Goal: Information Seeking & Learning: Learn about a topic

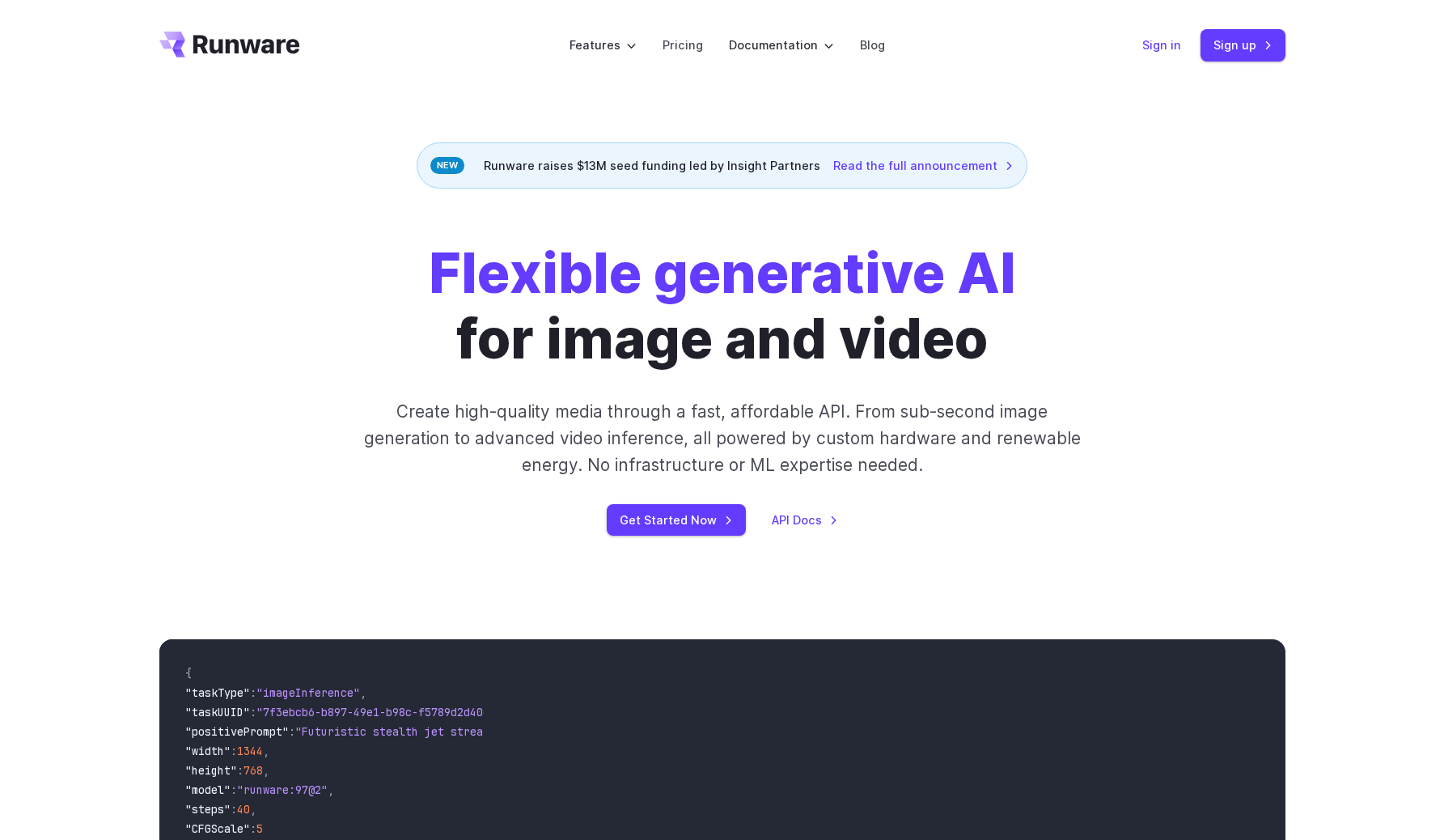
click at [1164, 37] on link "Sign in" at bounding box center [1162, 45] width 39 height 18
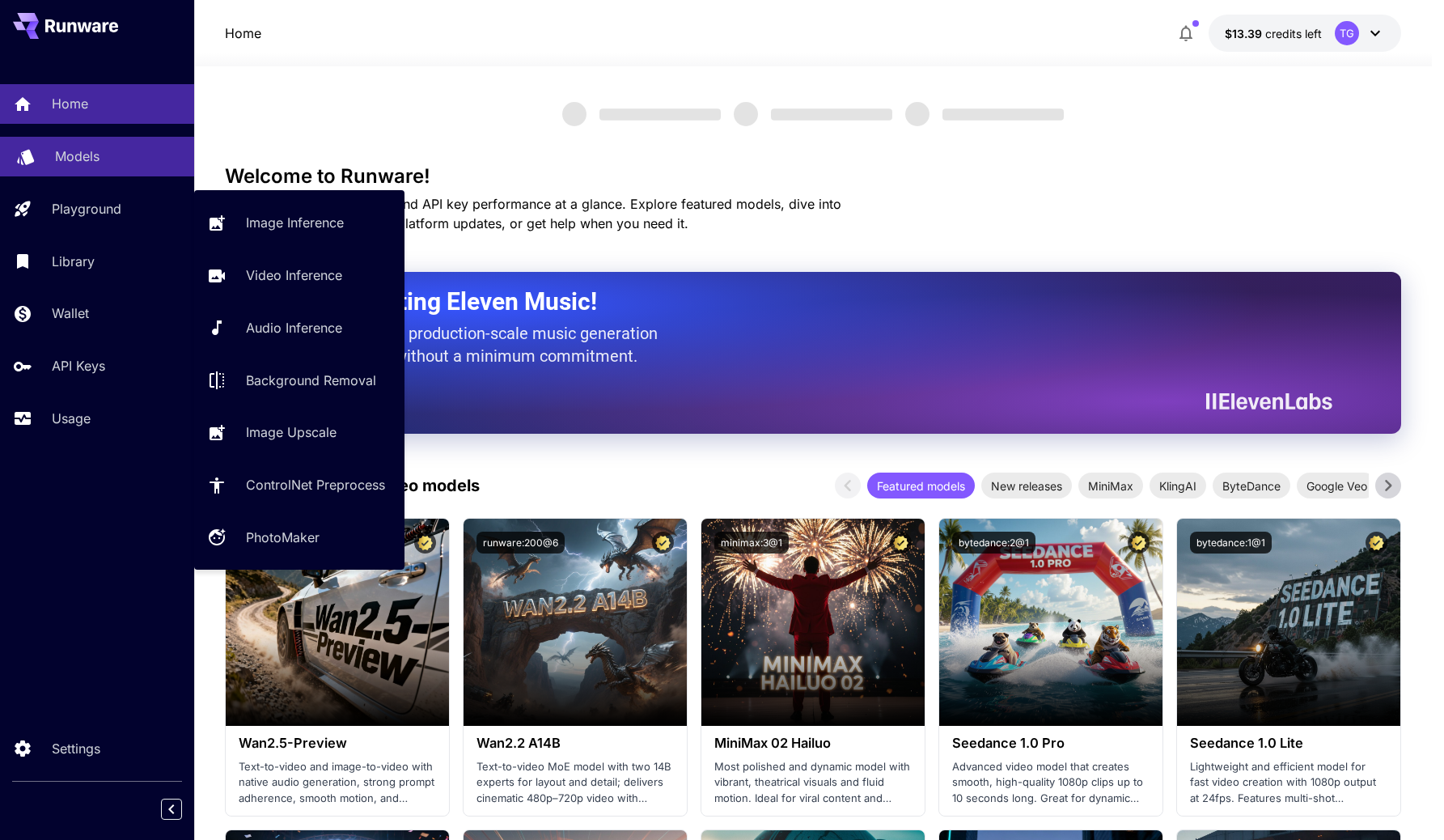
click at [91, 161] on p "Models" at bounding box center [77, 155] width 44 height 19
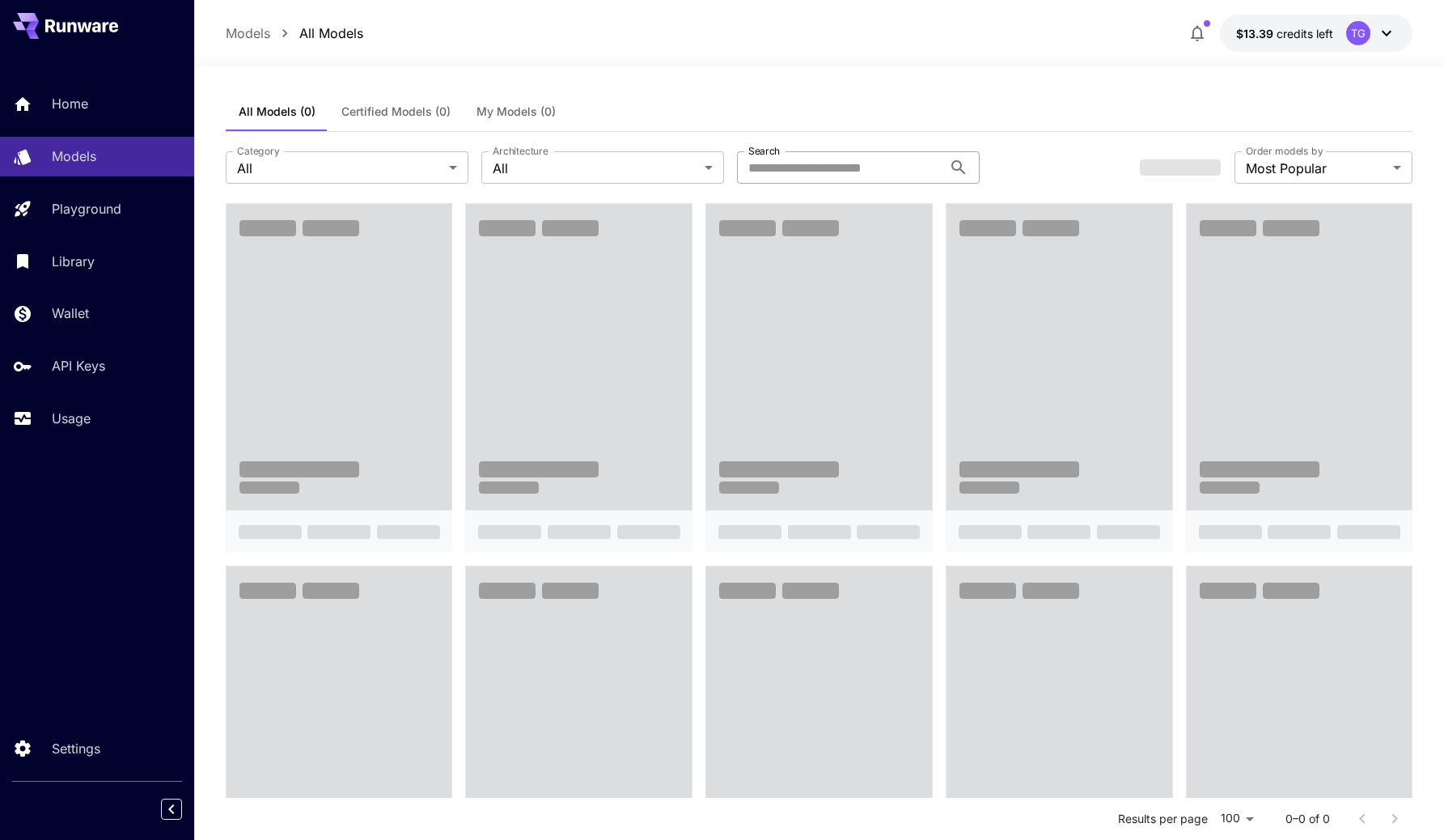
click at [820, 158] on input "Search" at bounding box center [840, 167] width 206 height 32
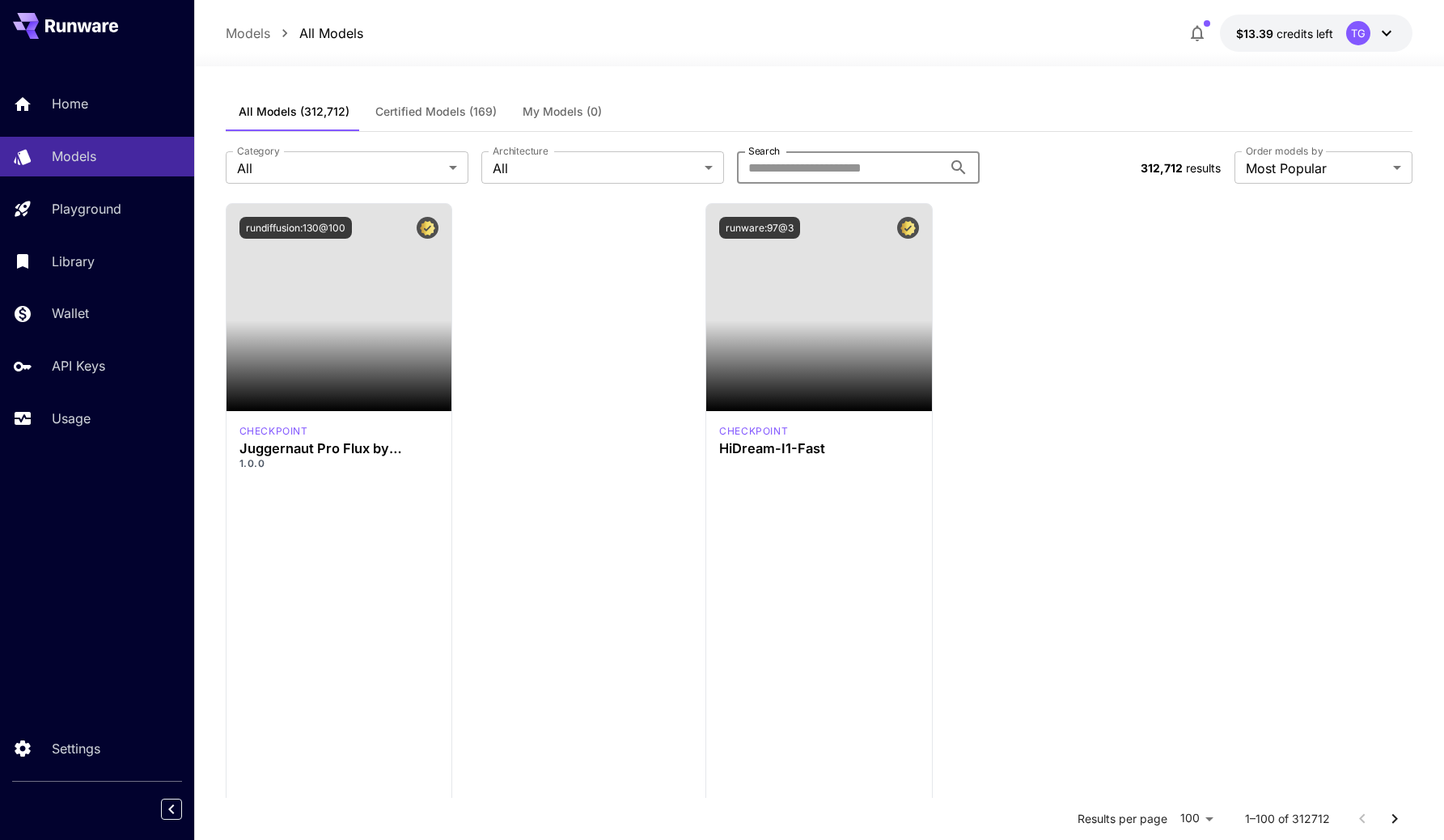
click at [765, 165] on input "Search" at bounding box center [840, 167] width 206 height 32
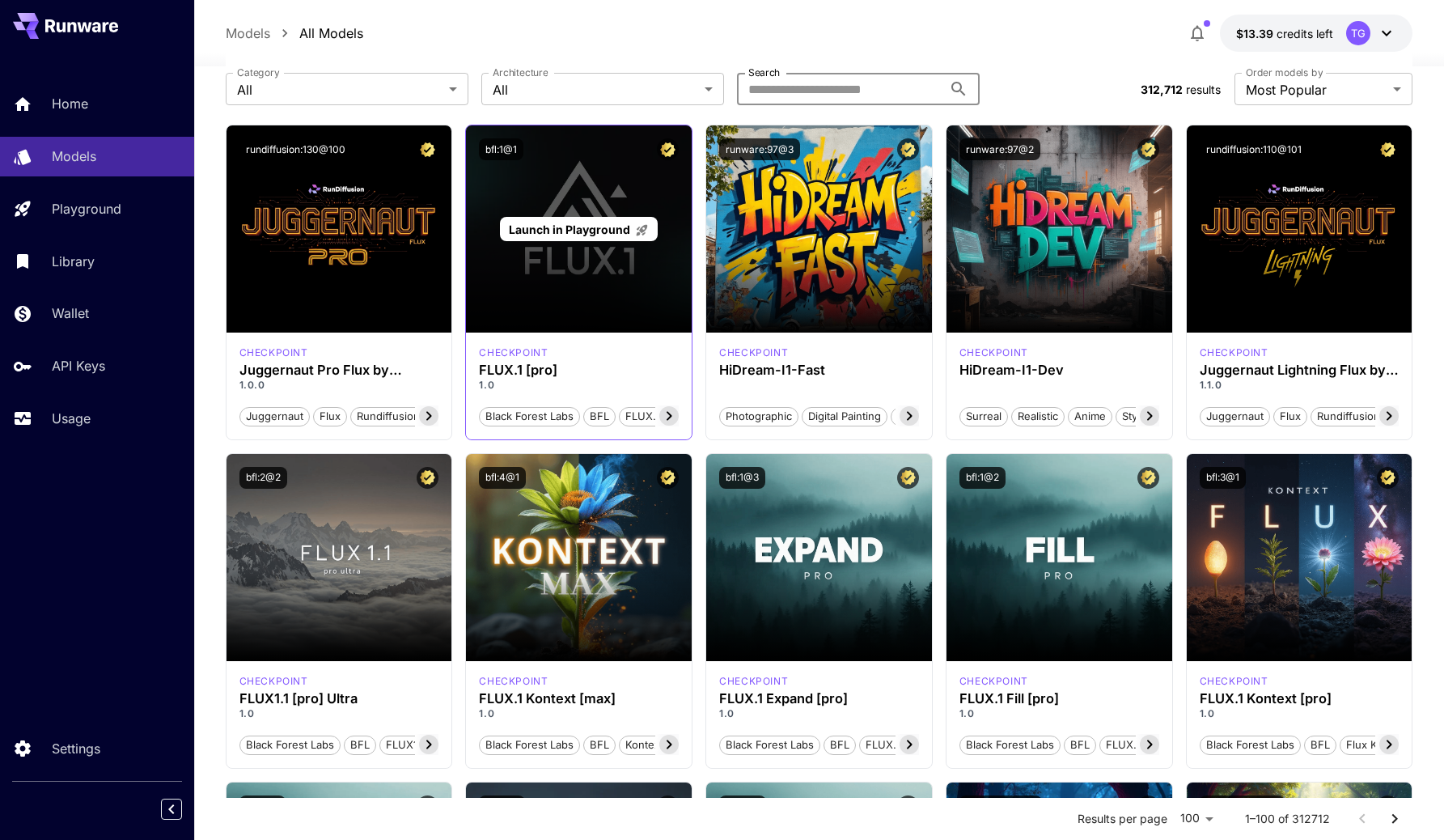
scroll to position [79, 0]
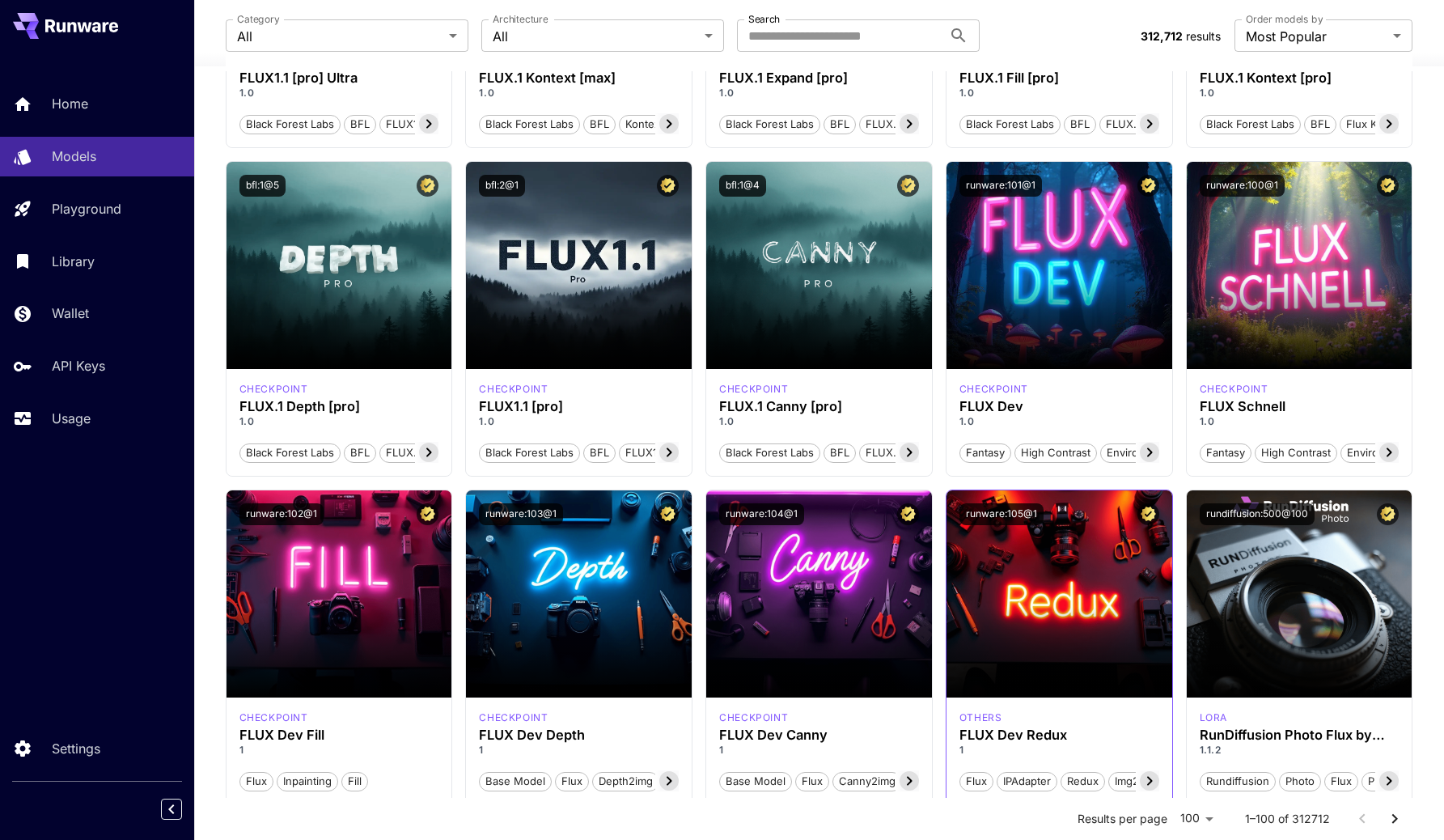
scroll to position [0, 0]
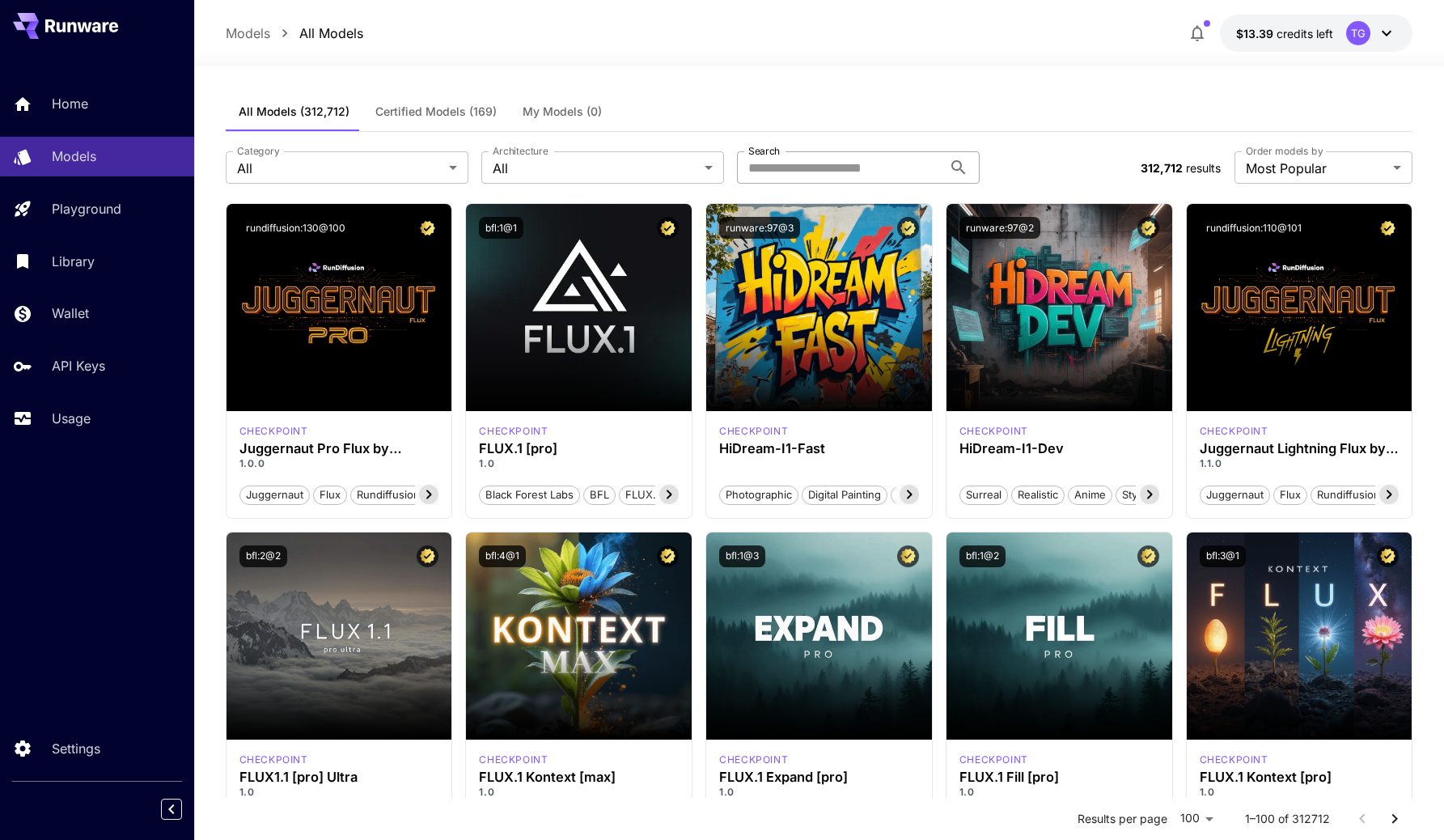
click at [782, 159] on input "Search" at bounding box center [840, 167] width 206 height 32
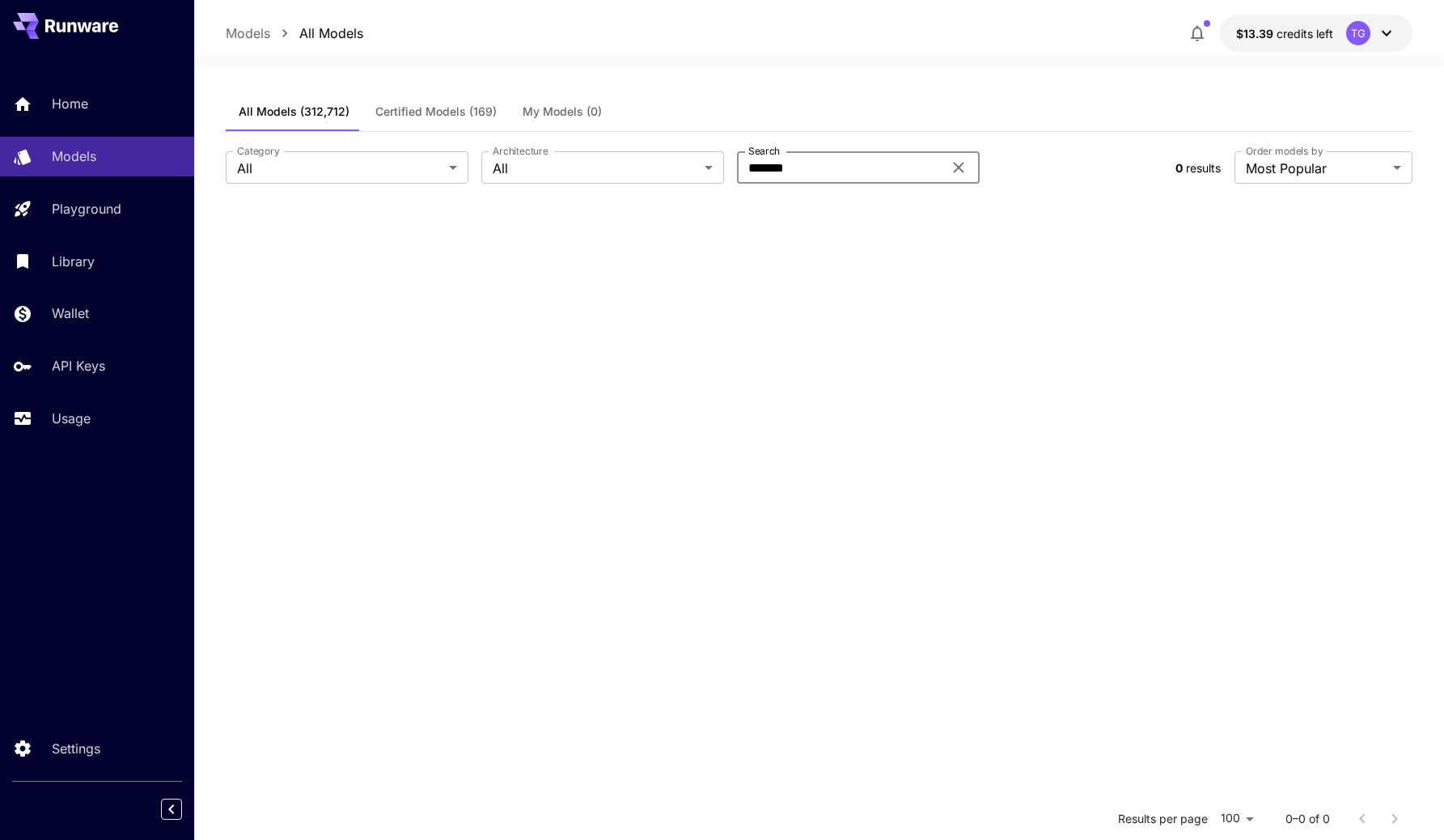
click at [806, 160] on input "*******" at bounding box center [840, 167] width 206 height 32
click at [840, 97] on div "All Models (312,712) Certified Models (169) My Models (0)" at bounding box center [820, 111] width 1188 height 40
click at [834, 159] on input "******" at bounding box center [840, 167] width 206 height 32
type input "****"
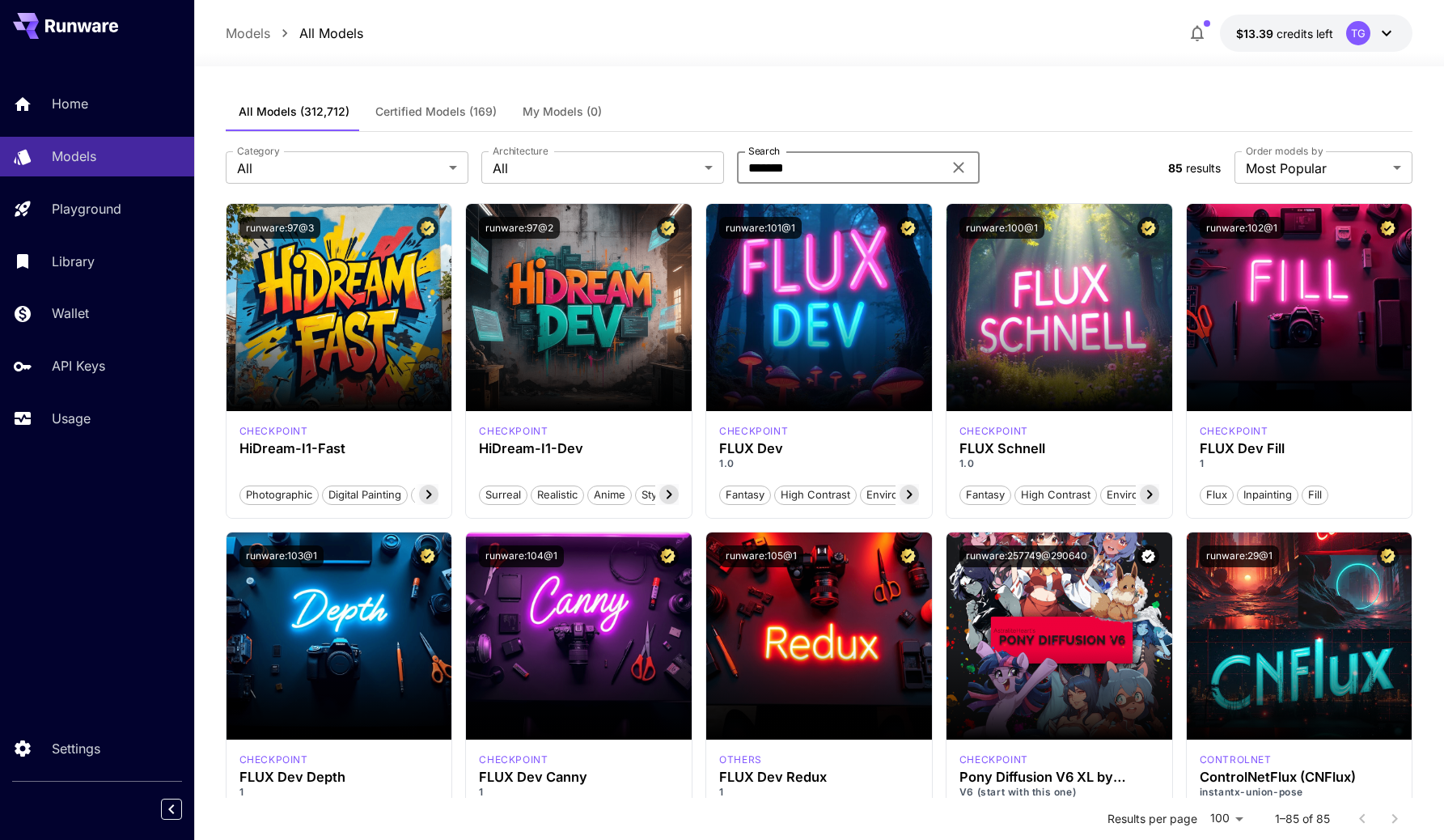
type input "*******"
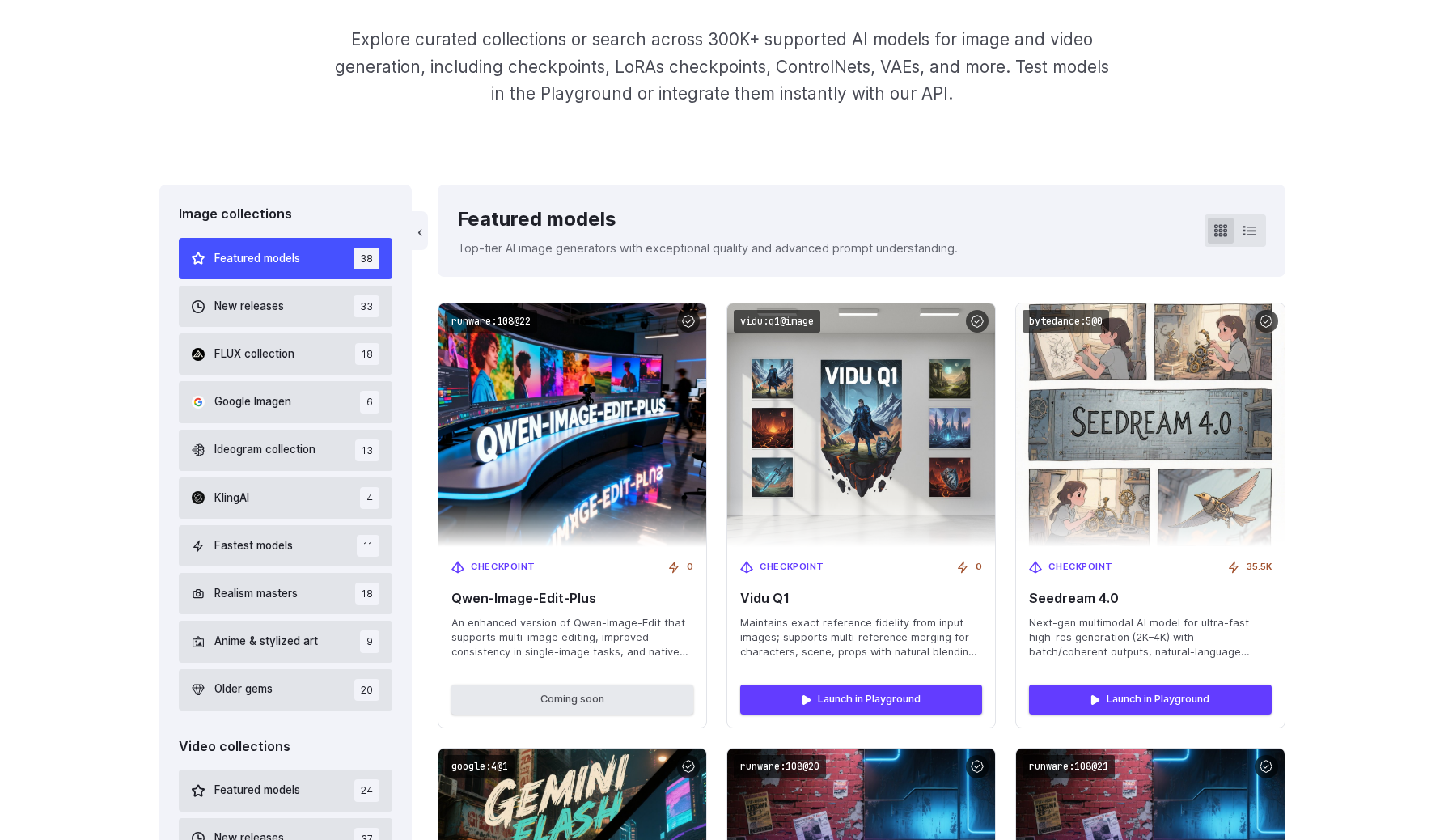
scroll to position [310, 0]
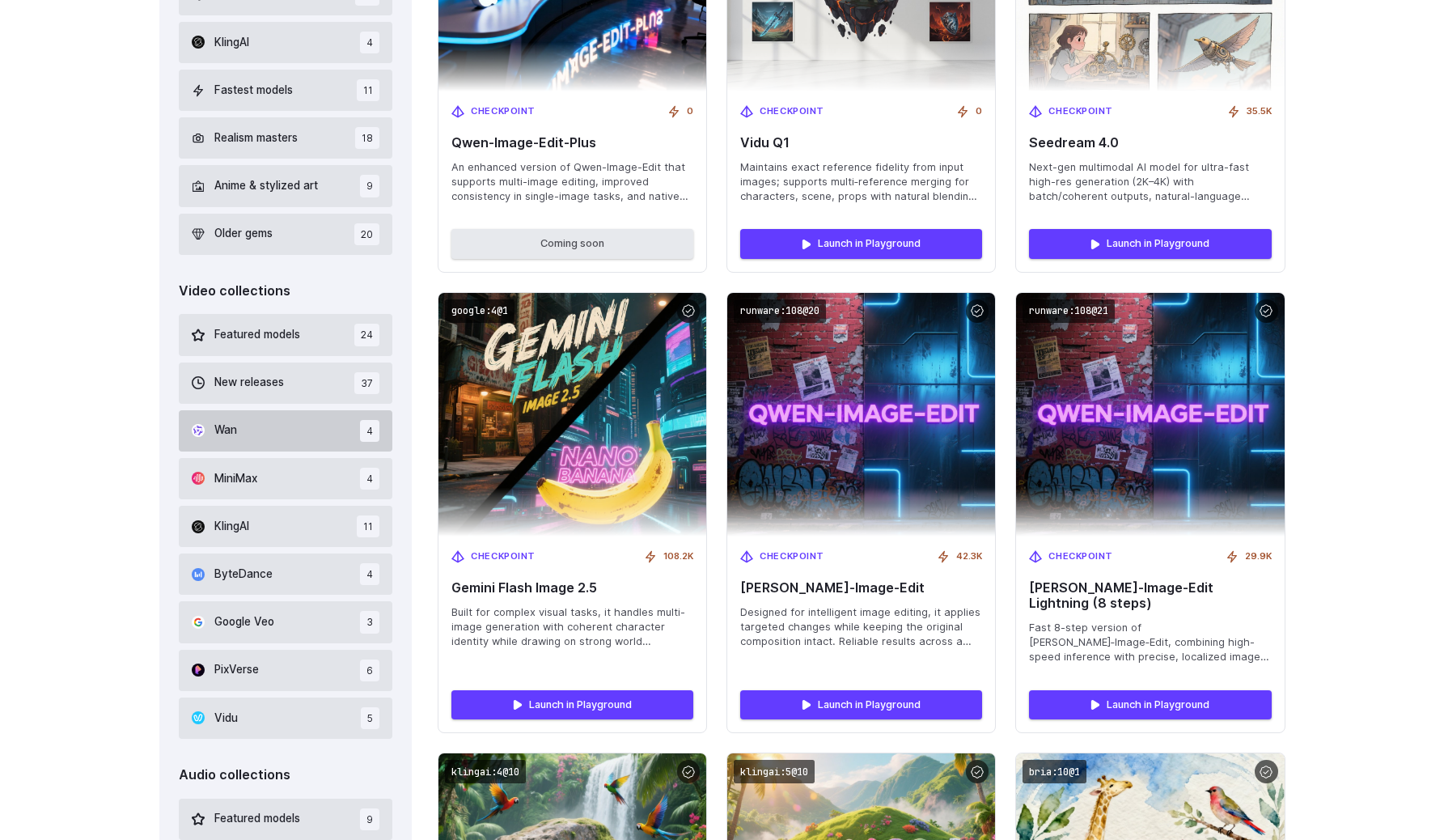
click at [232, 428] on span "Wan" at bounding box center [225, 430] width 23 height 17
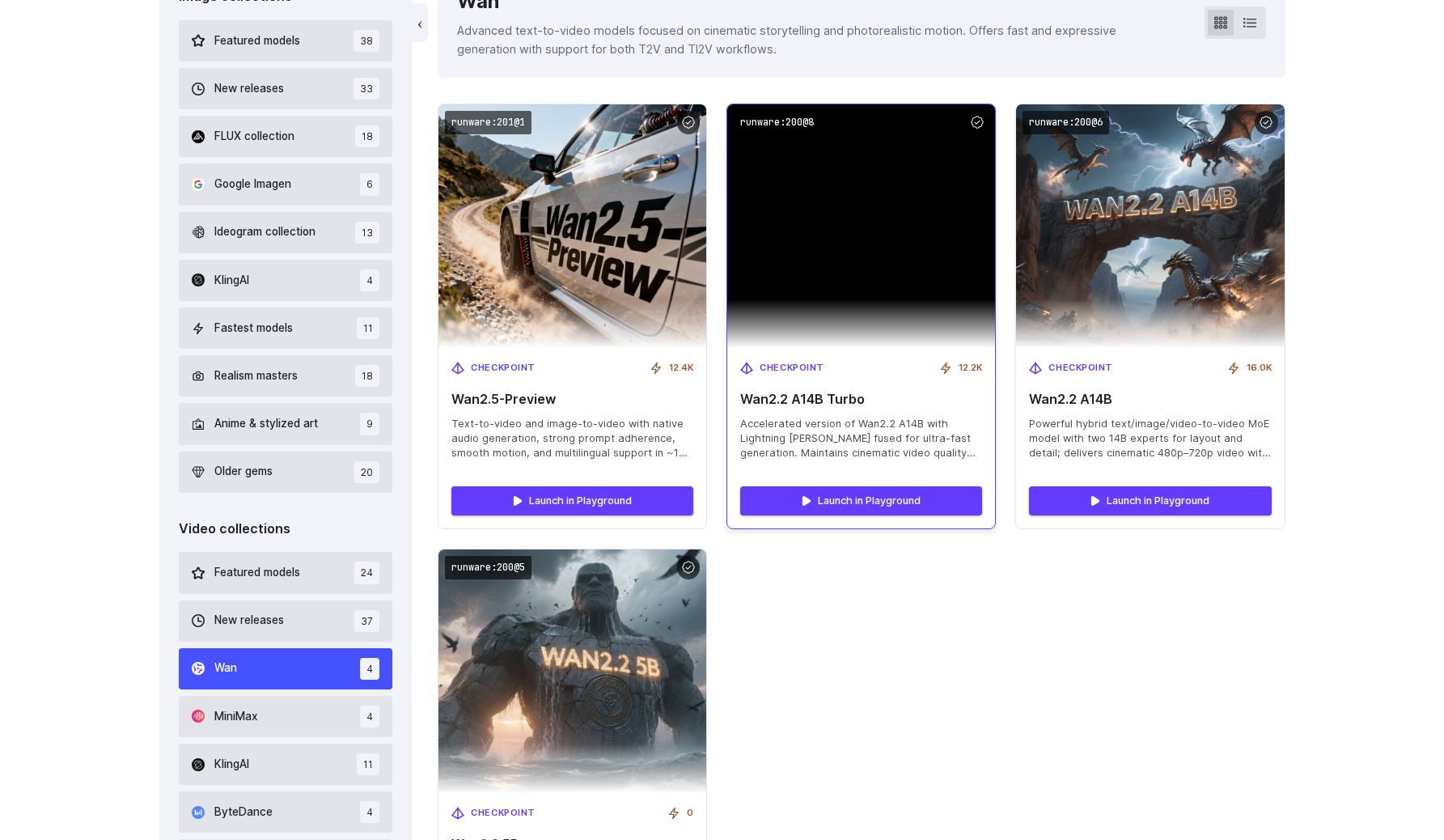
scroll to position [520, 0]
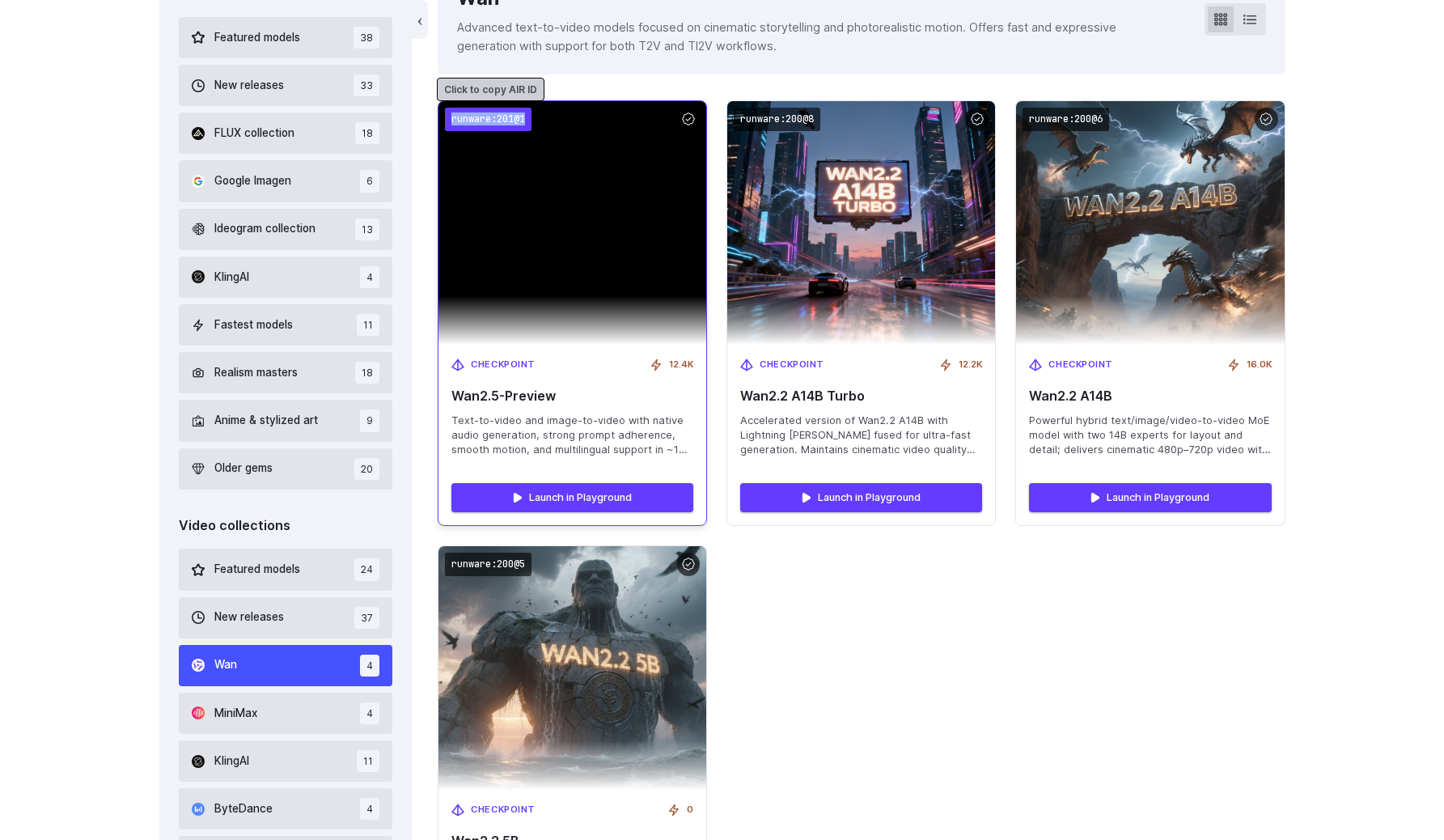
drag, startPoint x: 450, startPoint y: 123, endPoint x: 527, endPoint y: 122, distance: 77.0
click at [527, 122] on code "runware:201@1" at bounding box center [488, 119] width 86 height 24
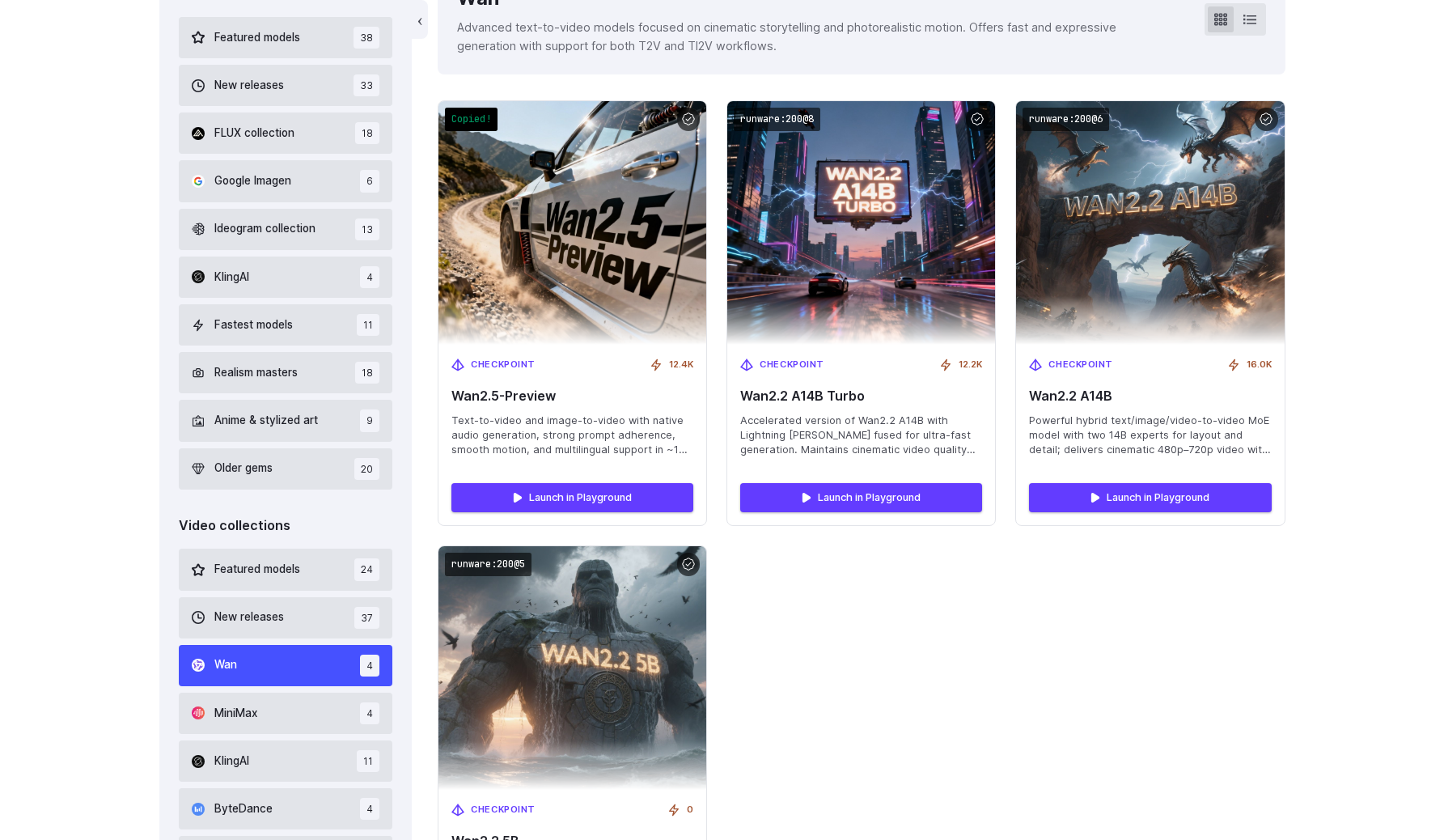
click at [642, 72] on div "‹ Wan Advanced text-to-video models focused on cinematic storytelling and photo…" at bounding box center [861, 18] width 847 height 110
click at [618, 89] on div "‹ Wan Advanced text-to-video models focused on cinematic storytelling and photo…" at bounding box center [861, 614] width 847 height 1301
click at [735, 83] on div "‹ Wan Advanced text-to-video models focused on cinematic storytelling and photo…" at bounding box center [861, 614] width 847 height 1301
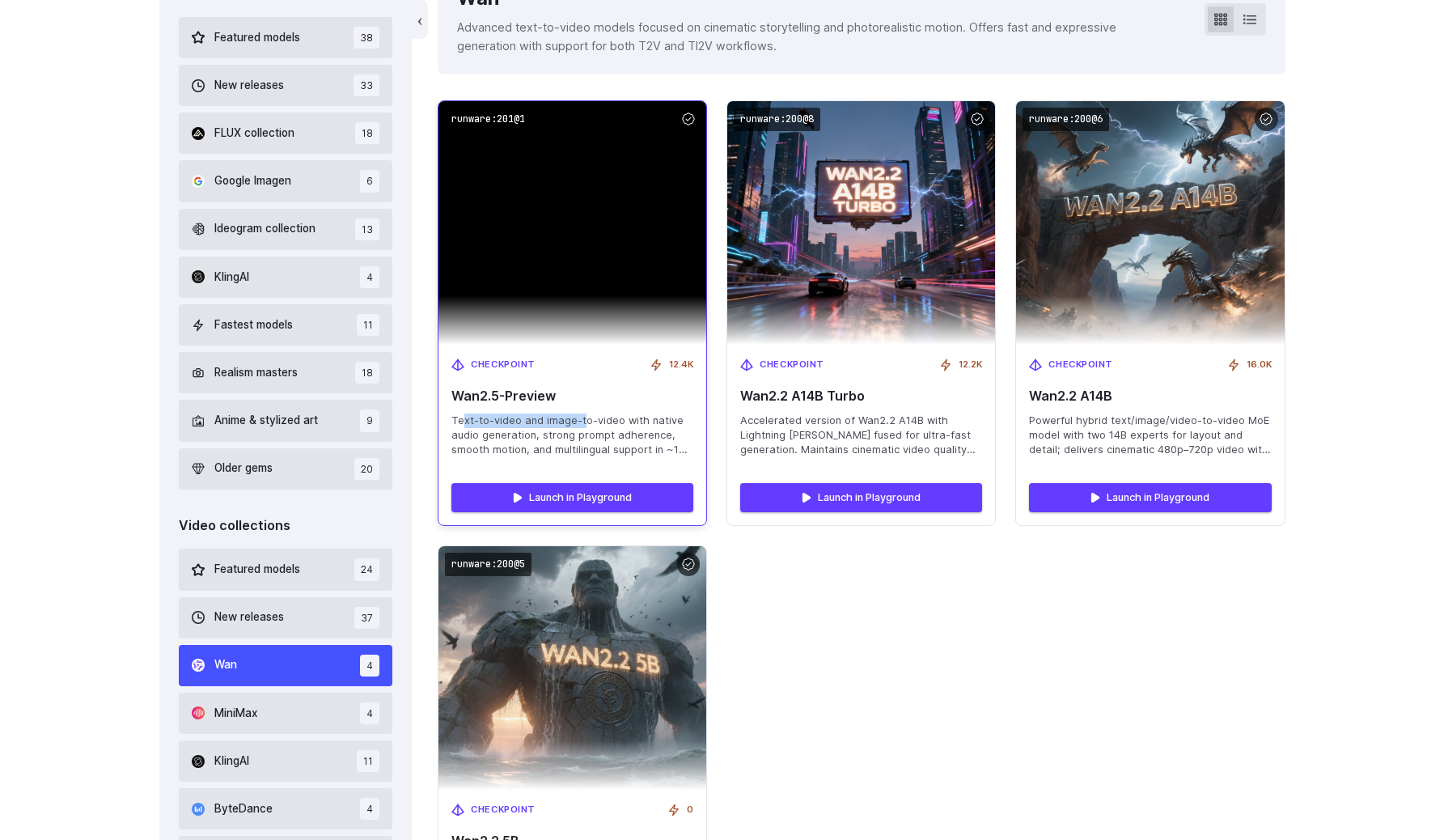
drag, startPoint x: 461, startPoint y: 418, endPoint x: 584, endPoint y: 417, distance: 123.0
click at [584, 417] on span "Text-to-video and image-to-video with native audio generation, strong prompt ad…" at bounding box center [572, 436] width 242 height 44
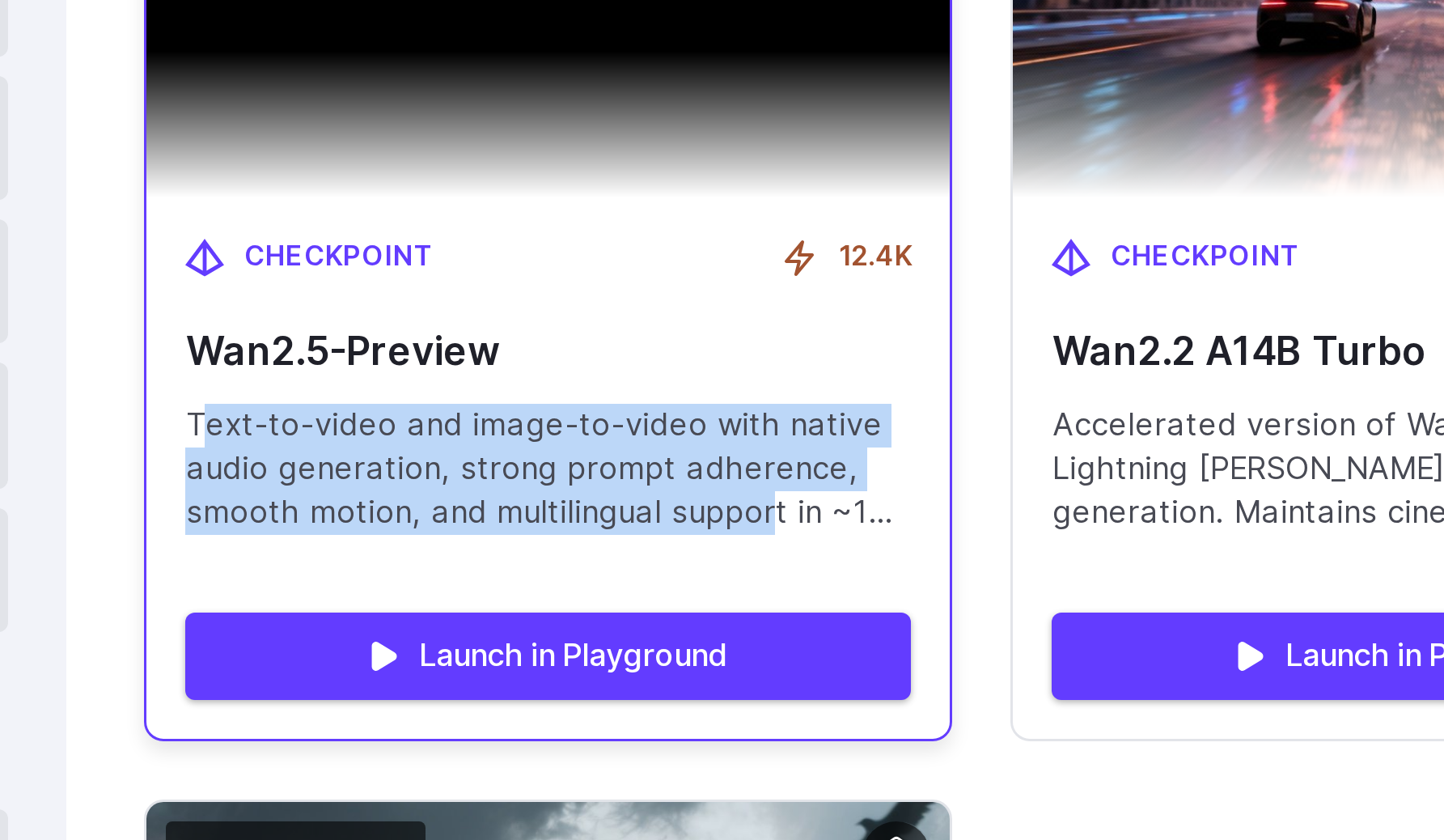
drag, startPoint x: 455, startPoint y: 416, endPoint x: 645, endPoint y: 444, distance: 192.1
click at [645, 444] on span "Text-to-video and image-to-video with native audio generation, strong prompt ad…" at bounding box center [572, 436] width 242 height 44
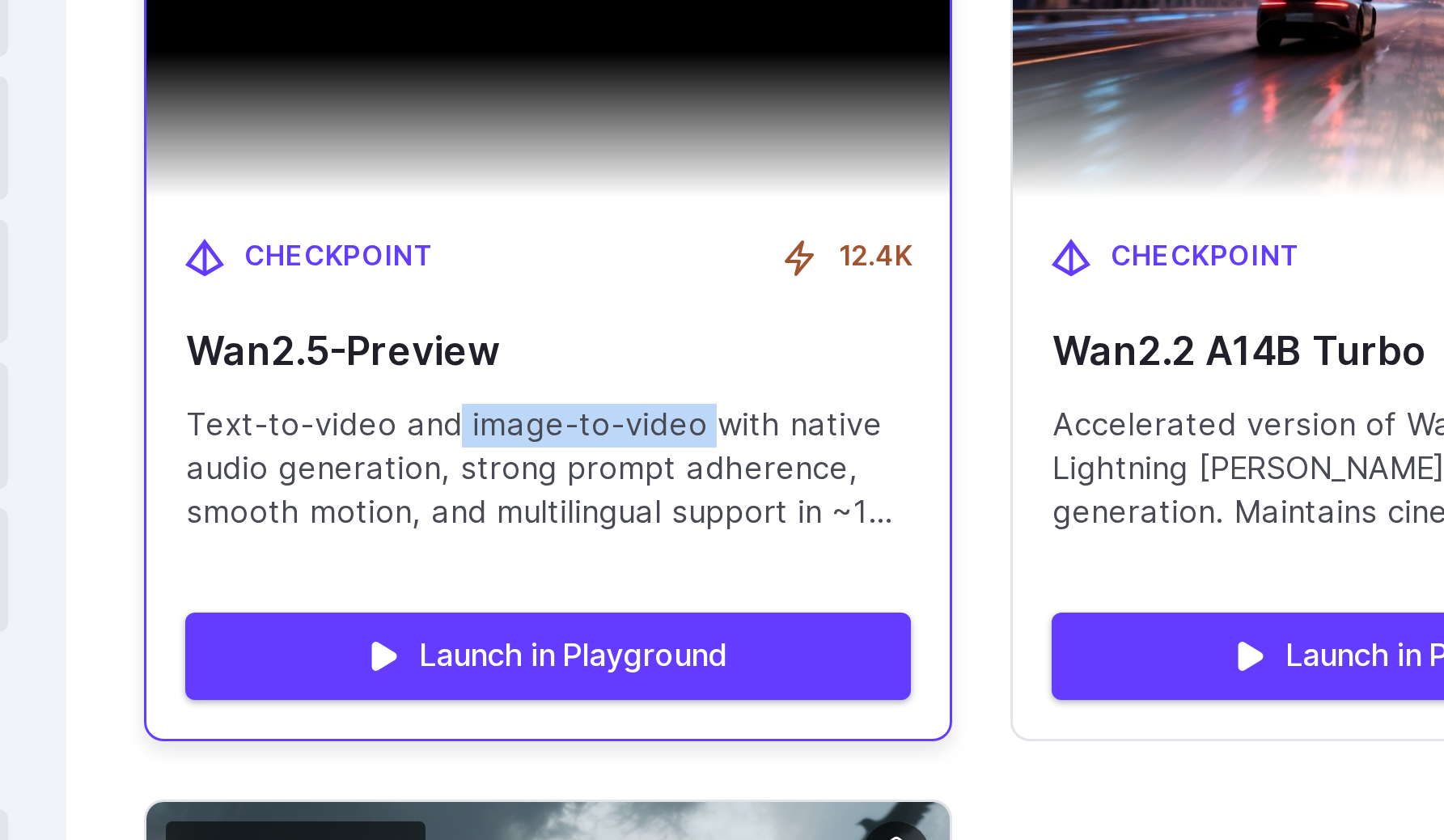
drag, startPoint x: 584, startPoint y: 420, endPoint x: 624, endPoint y: 420, distance: 40.0
click at [624, 420] on span "Text-to-video and image-to-video with native audio generation, strong prompt ad…" at bounding box center [572, 436] width 242 height 44
click at [612, 420] on span "Text-to-video and image-to-video with native audio generation, strong prompt ad…" at bounding box center [572, 436] width 242 height 44
drag, startPoint x: 618, startPoint y: 420, endPoint x: 543, endPoint y: 420, distance: 75.0
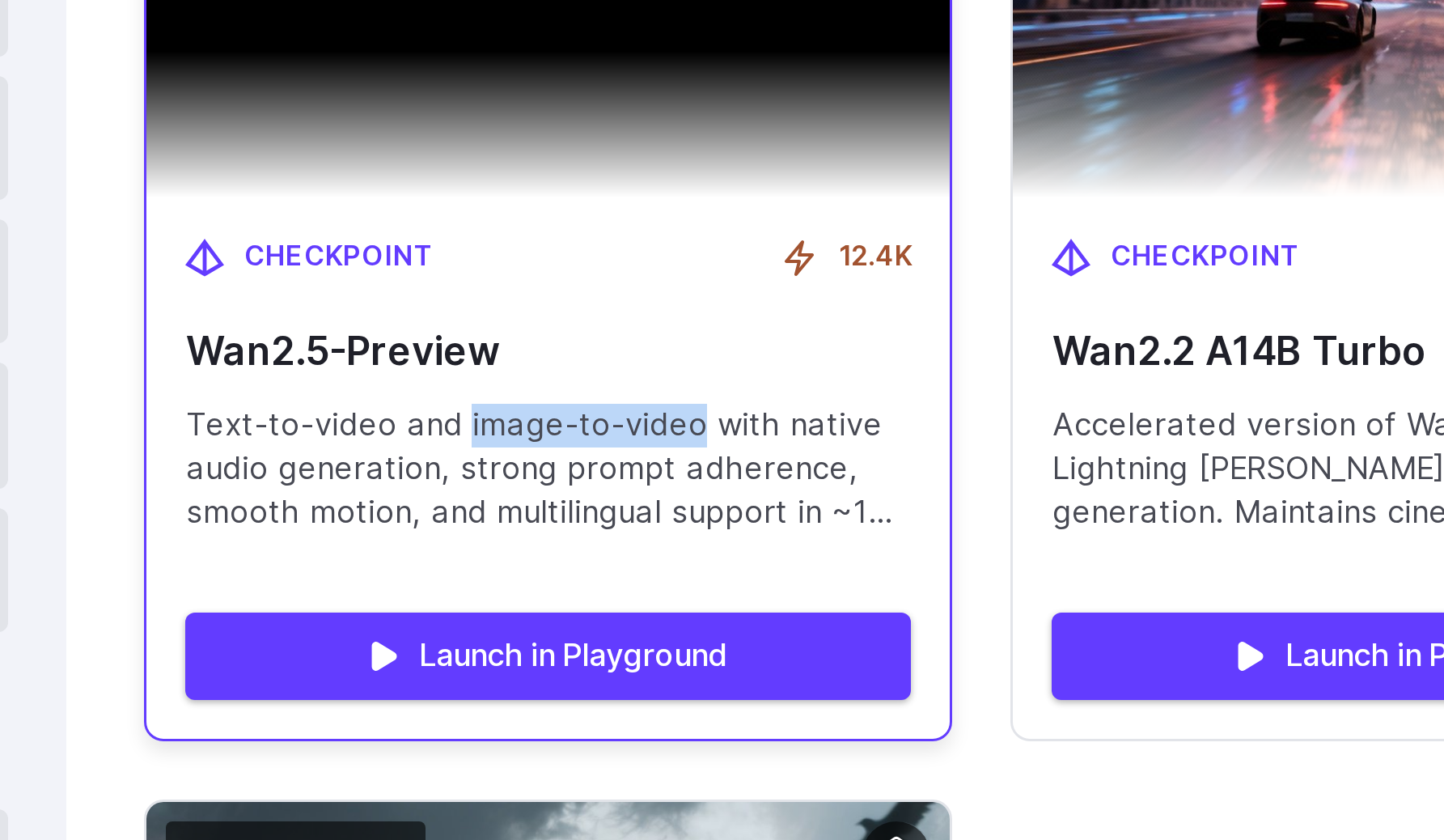
click at [543, 420] on span "Text-to-video and image-to-video with native audio generation, strong prompt ad…" at bounding box center [572, 436] width 242 height 44
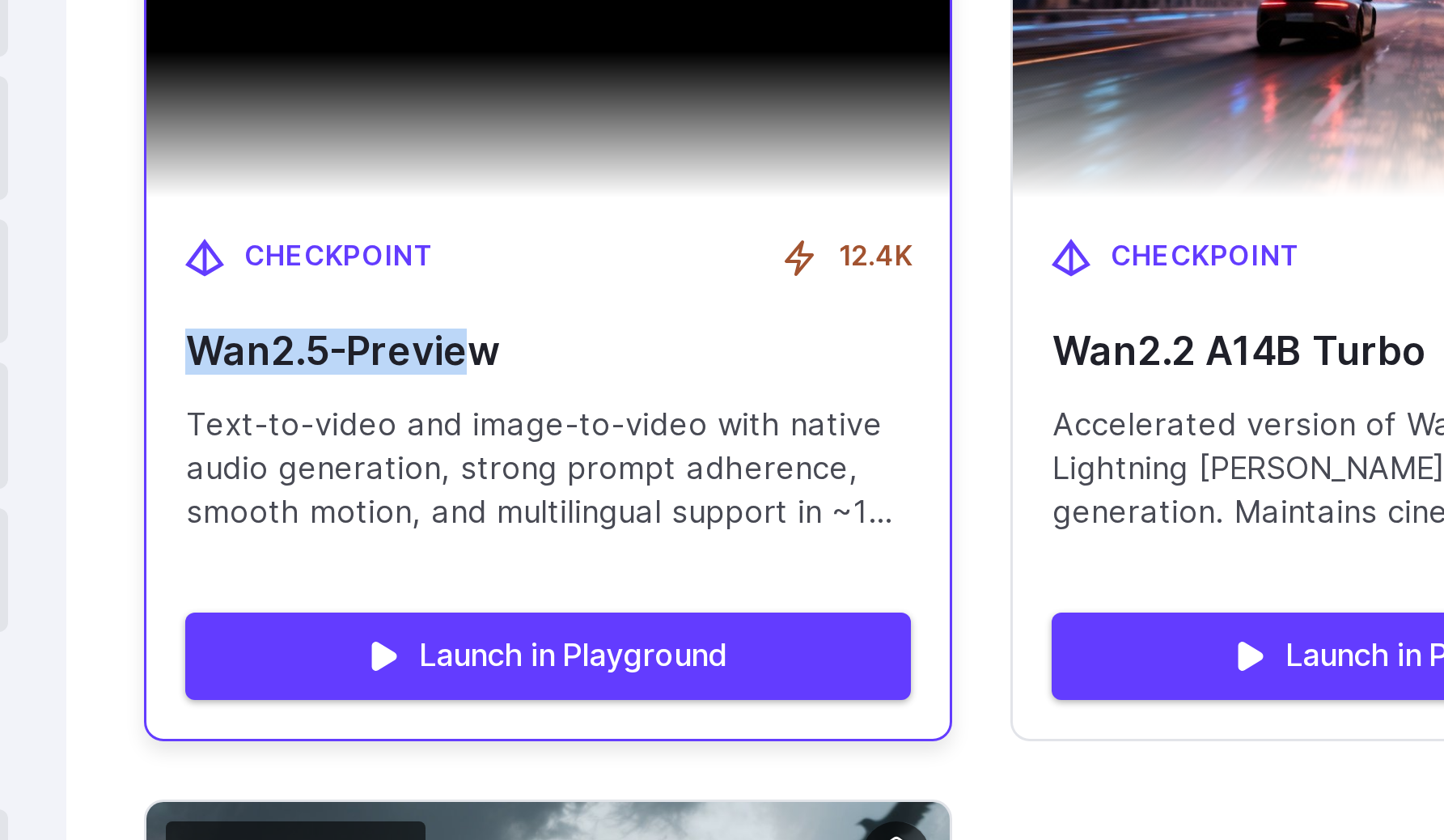
drag, startPoint x: 483, startPoint y: 394, endPoint x: 544, endPoint y: 394, distance: 61.0
click at [544, 394] on span "Wan2.5-Preview" at bounding box center [572, 395] width 242 height 16
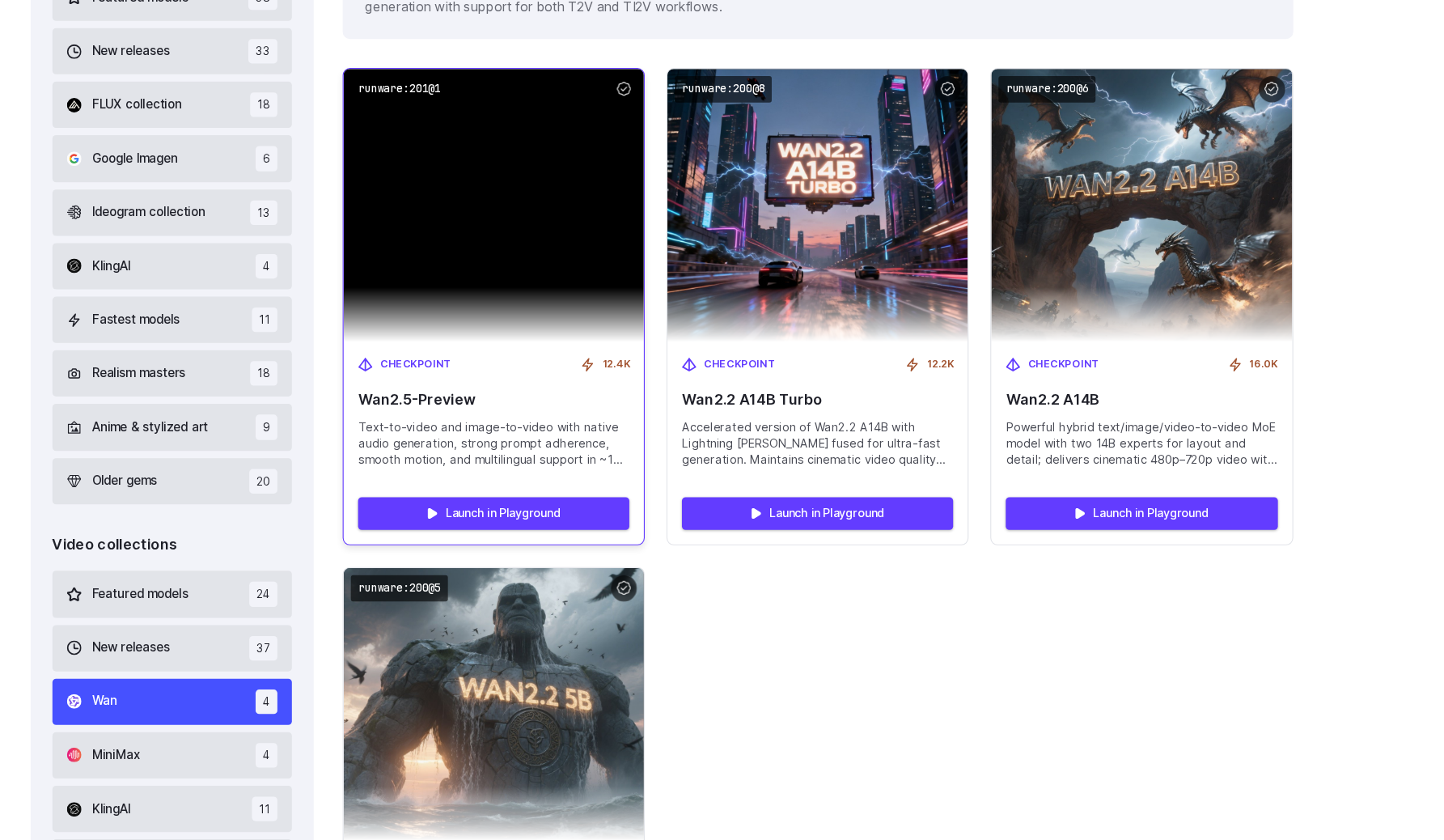
click at [543, 421] on span "Text-to-video and image-to-video with native audio generation, strong prompt ad…" at bounding box center [572, 436] width 242 height 44
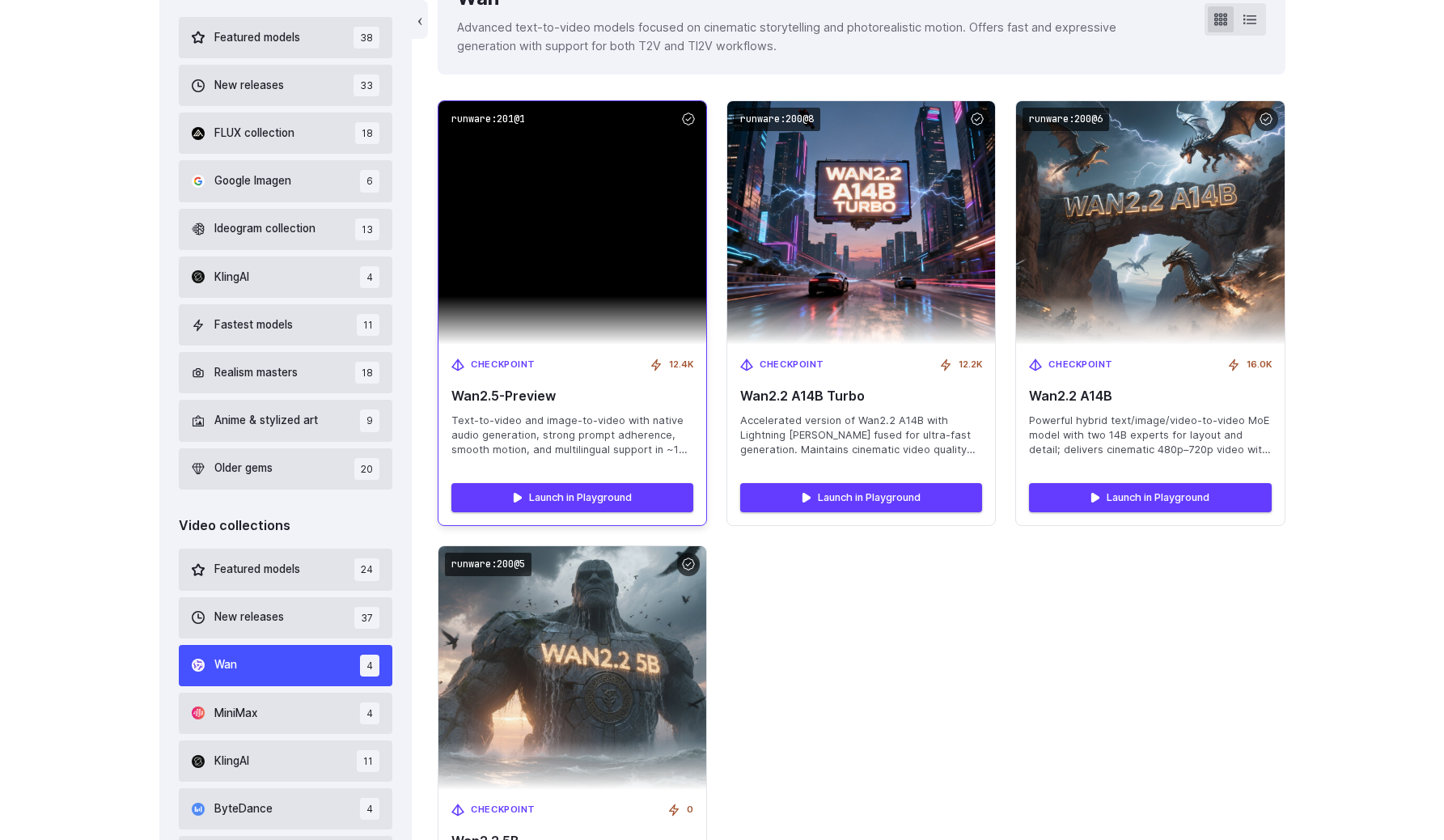
click at [460, 428] on span "Text-to-video and image-to-video with native audio generation, strong prompt ad…" at bounding box center [572, 436] width 242 height 44
drag, startPoint x: 453, startPoint y: 426, endPoint x: 672, endPoint y: 452, distance: 220.5
click at [672, 452] on span "Text-to-video and image-to-video with native audio generation, strong prompt ad…" at bounding box center [572, 436] width 242 height 44
click at [609, 440] on span "Text-to-video and image-to-video with native audio generation, strong prompt ad…" at bounding box center [572, 436] width 242 height 44
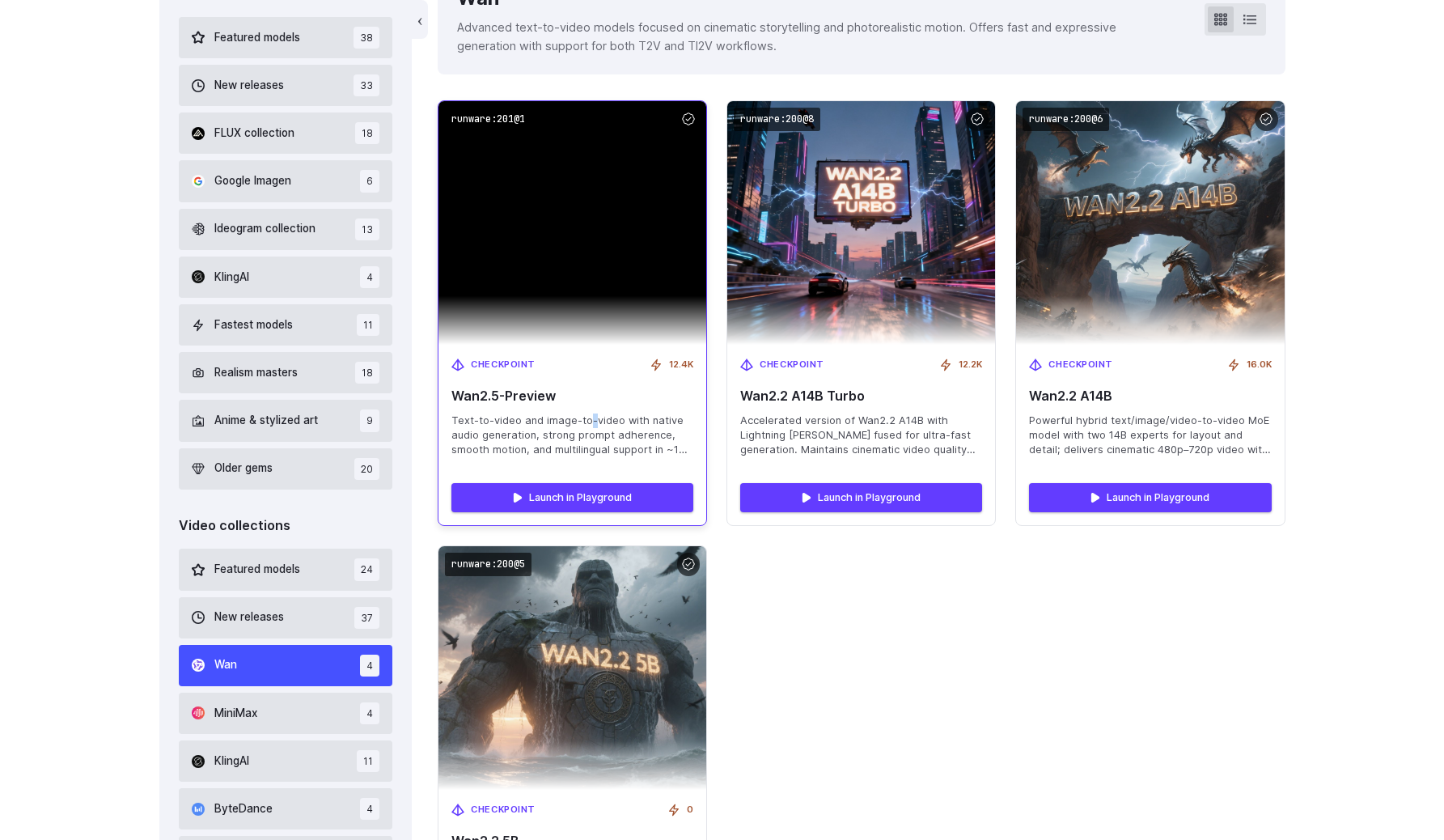
click at [590, 422] on span "Text-to-video and image-to-video with native audio generation, strong prompt ad…" at bounding box center [572, 436] width 242 height 44
click at [584, 422] on span "Text-to-video and image-to-video with native audio generation, strong prompt ad…" at bounding box center [572, 436] width 242 height 44
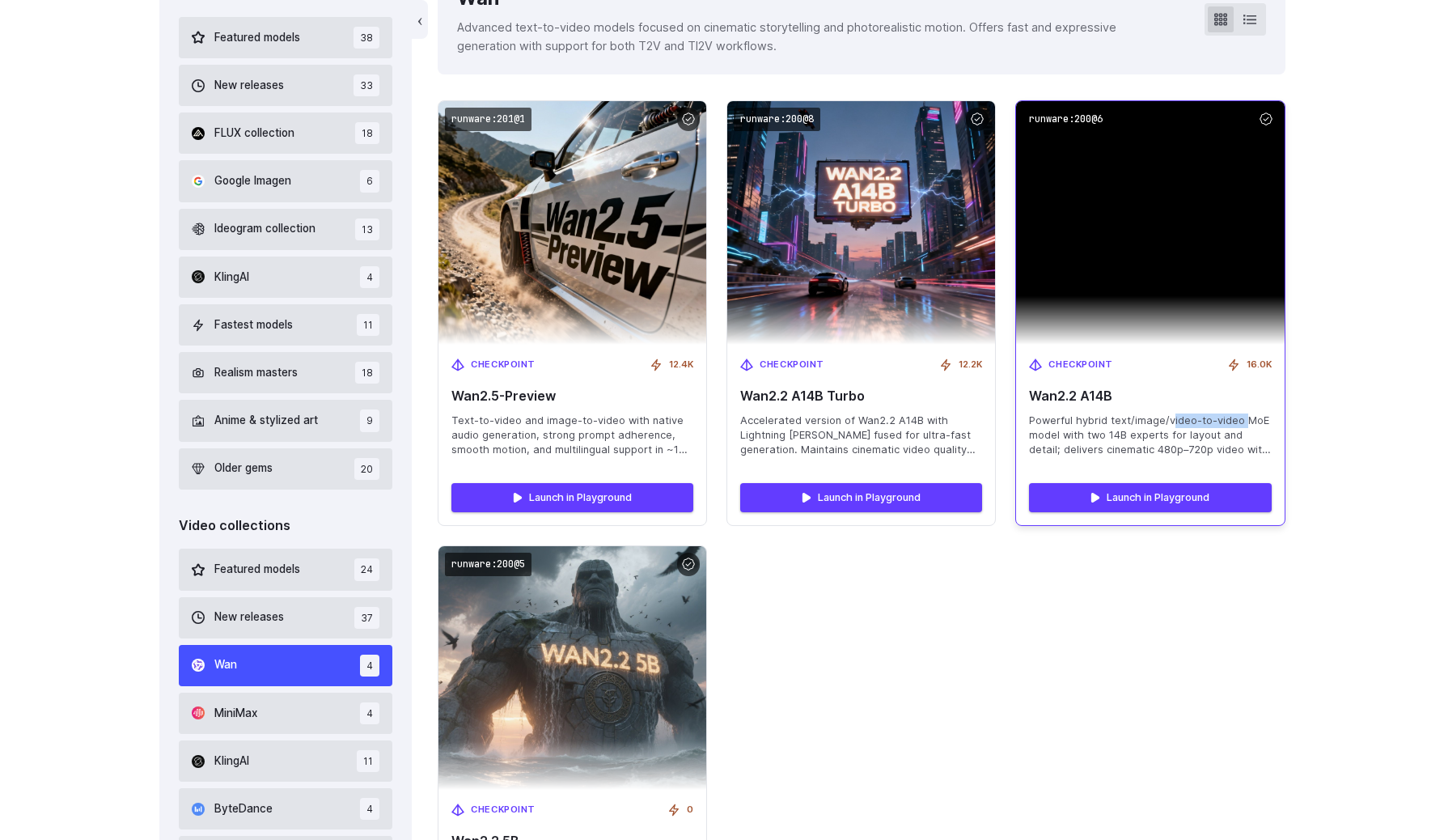
drag, startPoint x: 1170, startPoint y: 419, endPoint x: 1240, endPoint y: 418, distance: 70.0
click at [1240, 418] on span "Powerful hybrid text/image/video-to-video MoE model with two 14B experts for la…" at bounding box center [1150, 436] width 242 height 44
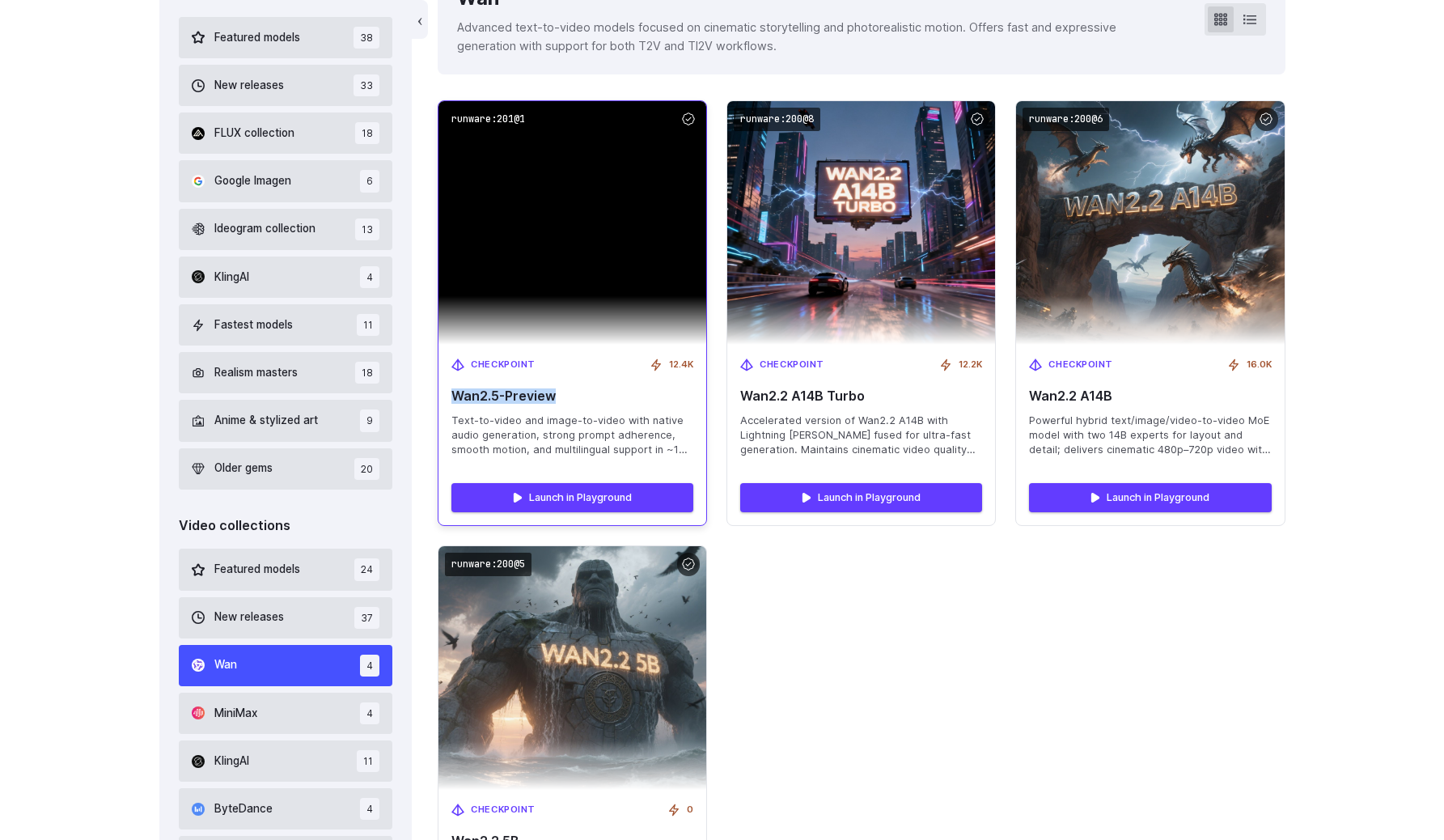
drag, startPoint x: 450, startPoint y: 393, endPoint x: 606, endPoint y: 393, distance: 156.0
click at [606, 393] on div "Checkpoint 12.4K Wan2.5-Preview Text-to-video and image-to-video with native au…" at bounding box center [572, 407] width 267 height 125
click at [606, 393] on span "Wan2.5-Preview" at bounding box center [572, 395] width 242 height 16
click at [530, 429] on span "Text-to-video and image-to-video with native audio generation, strong prompt ad…" at bounding box center [572, 436] width 242 height 44
click at [557, 424] on span "Text-to-video and image-to-video with native audio generation, strong prompt ad…" at bounding box center [572, 436] width 242 height 44
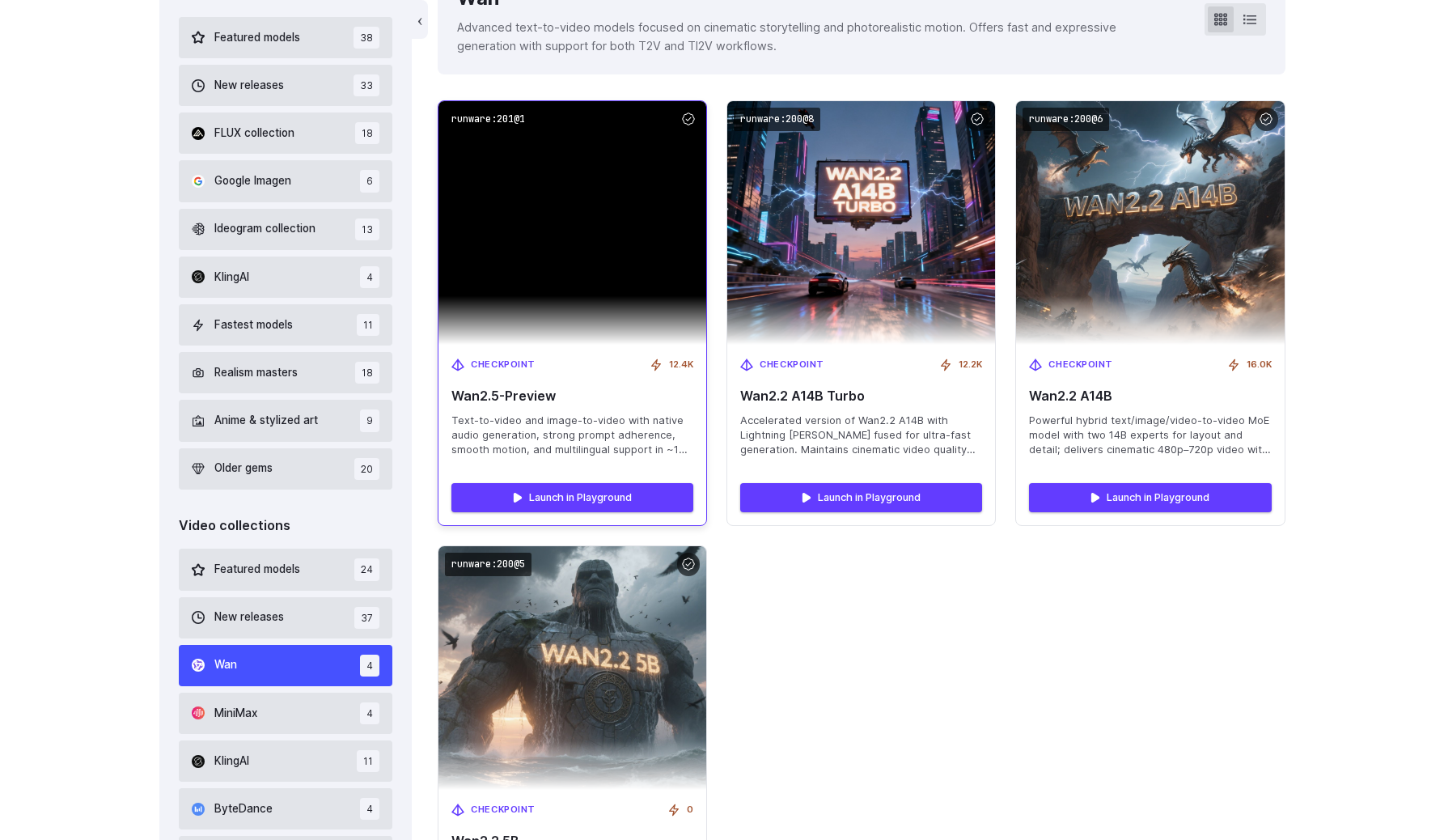
click at [577, 422] on span "Text-to-video and image-to-video with native audio generation, strong prompt ad…" at bounding box center [572, 436] width 242 height 44
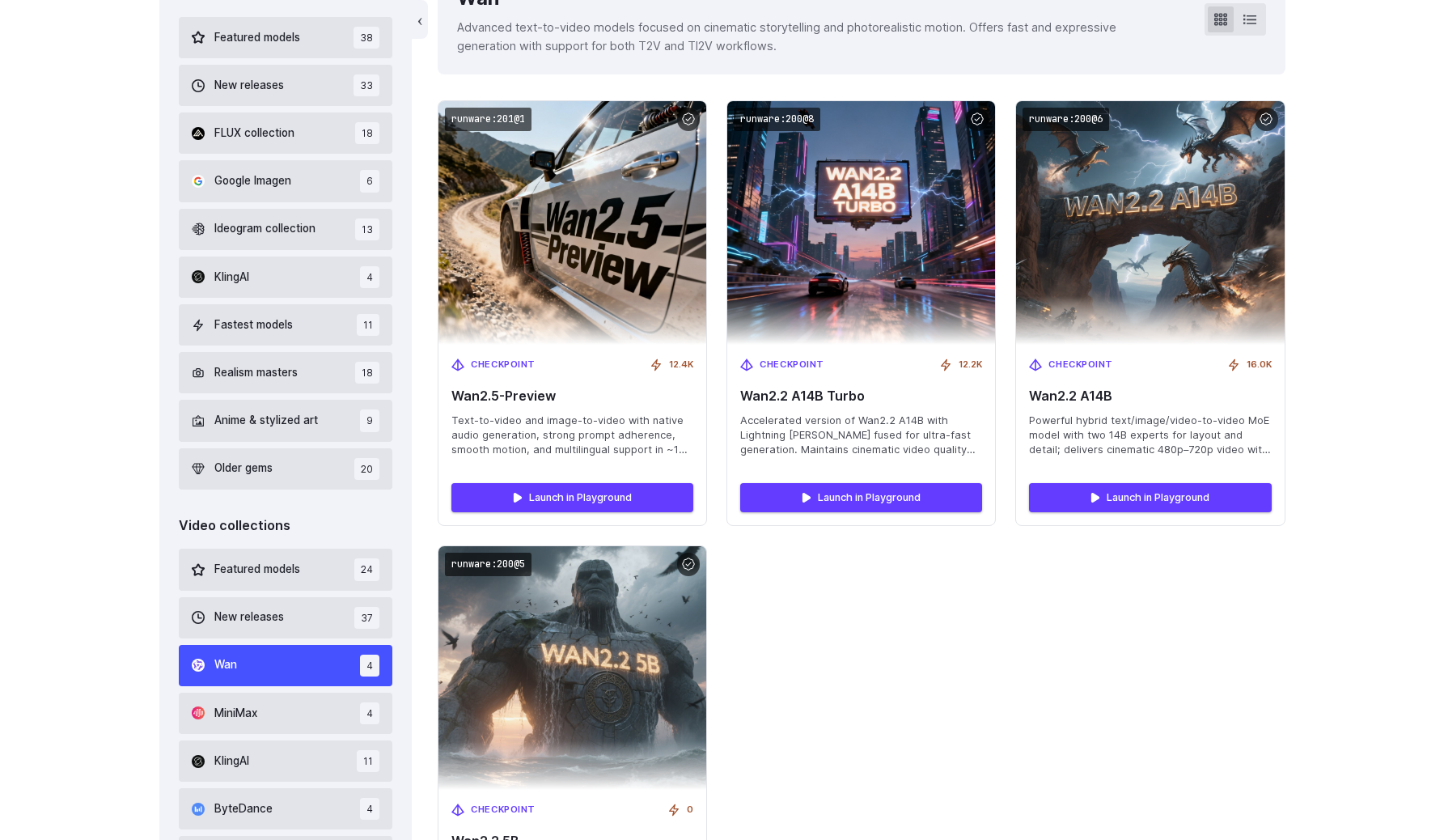
click at [931, 588] on div "runware:201@1 Checkpoint 12.4K Wan2.5-Preview Text-to-video and image-to-video …" at bounding box center [861, 536] width 847 height 871
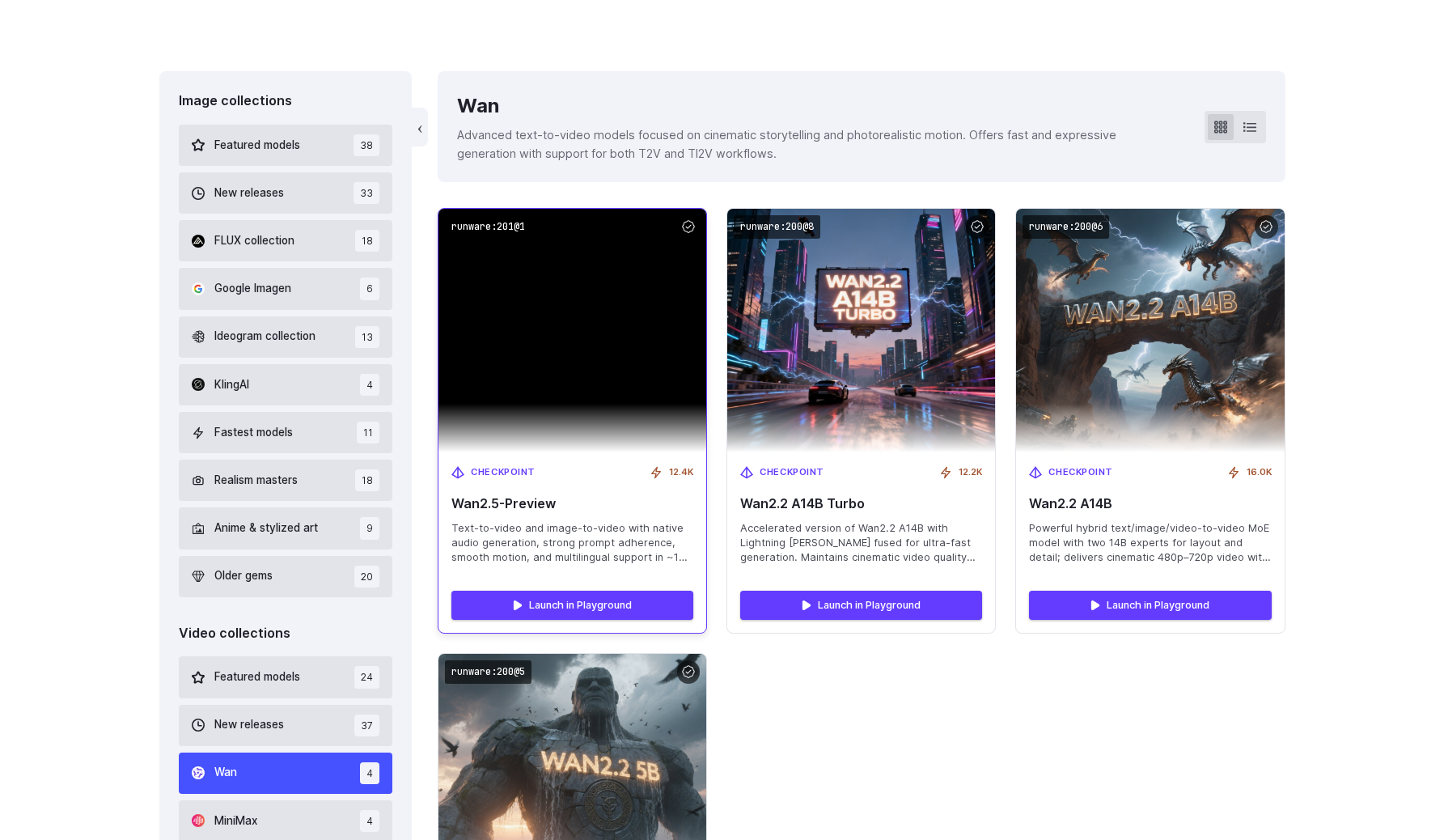
scroll to position [411, 0]
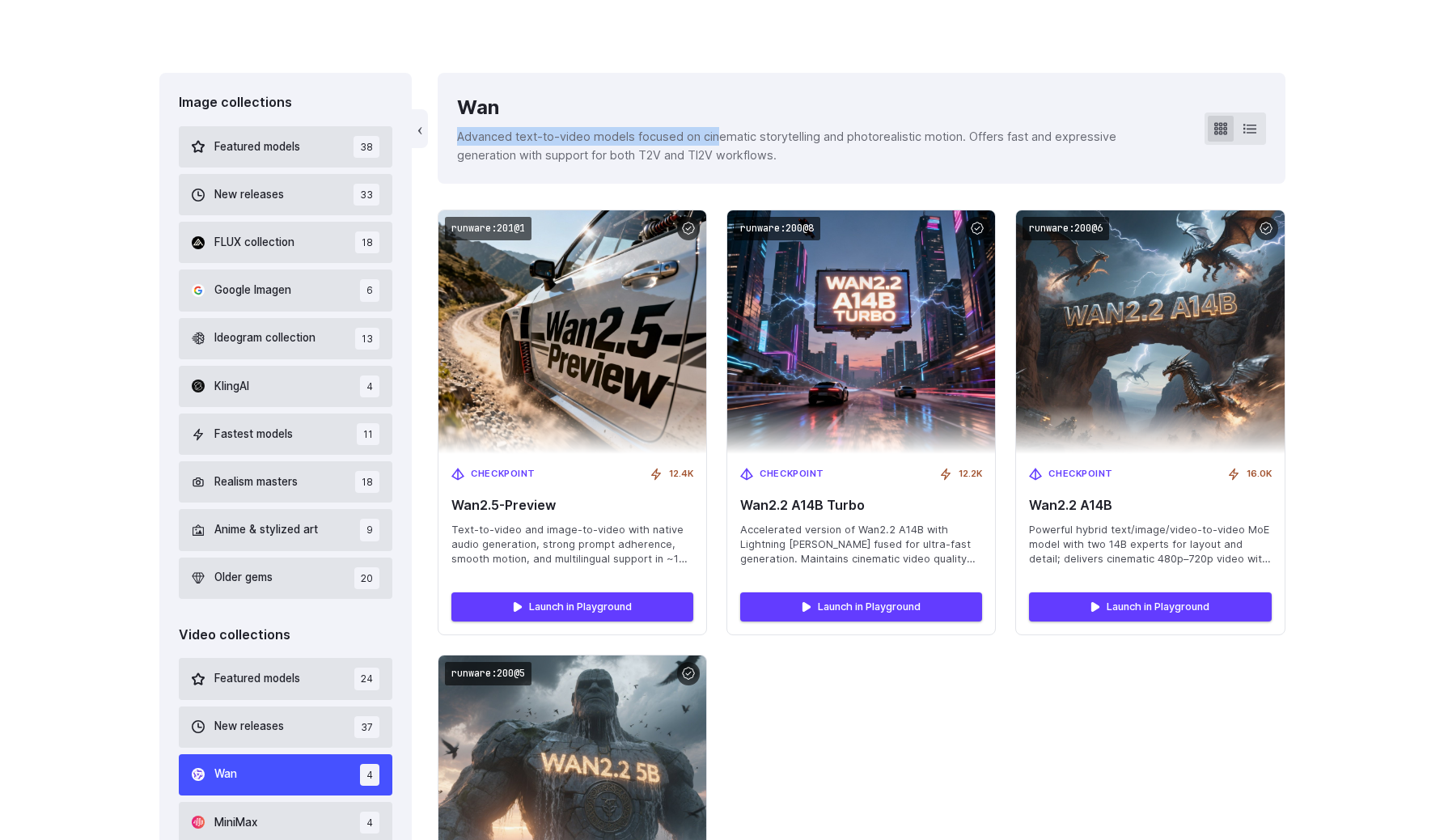
drag, startPoint x: 458, startPoint y: 131, endPoint x: 731, endPoint y: 140, distance: 273.1
click at [731, 140] on p "Advanced text-to-video models focused on cinematic storytelling and photorealis…" at bounding box center [817, 145] width 721 height 37
click at [1305, 428] on div "Image collections Featured models 38 New releases 33 FLUX collection 18 Google …" at bounding box center [722, 723] width 1444 height 1301
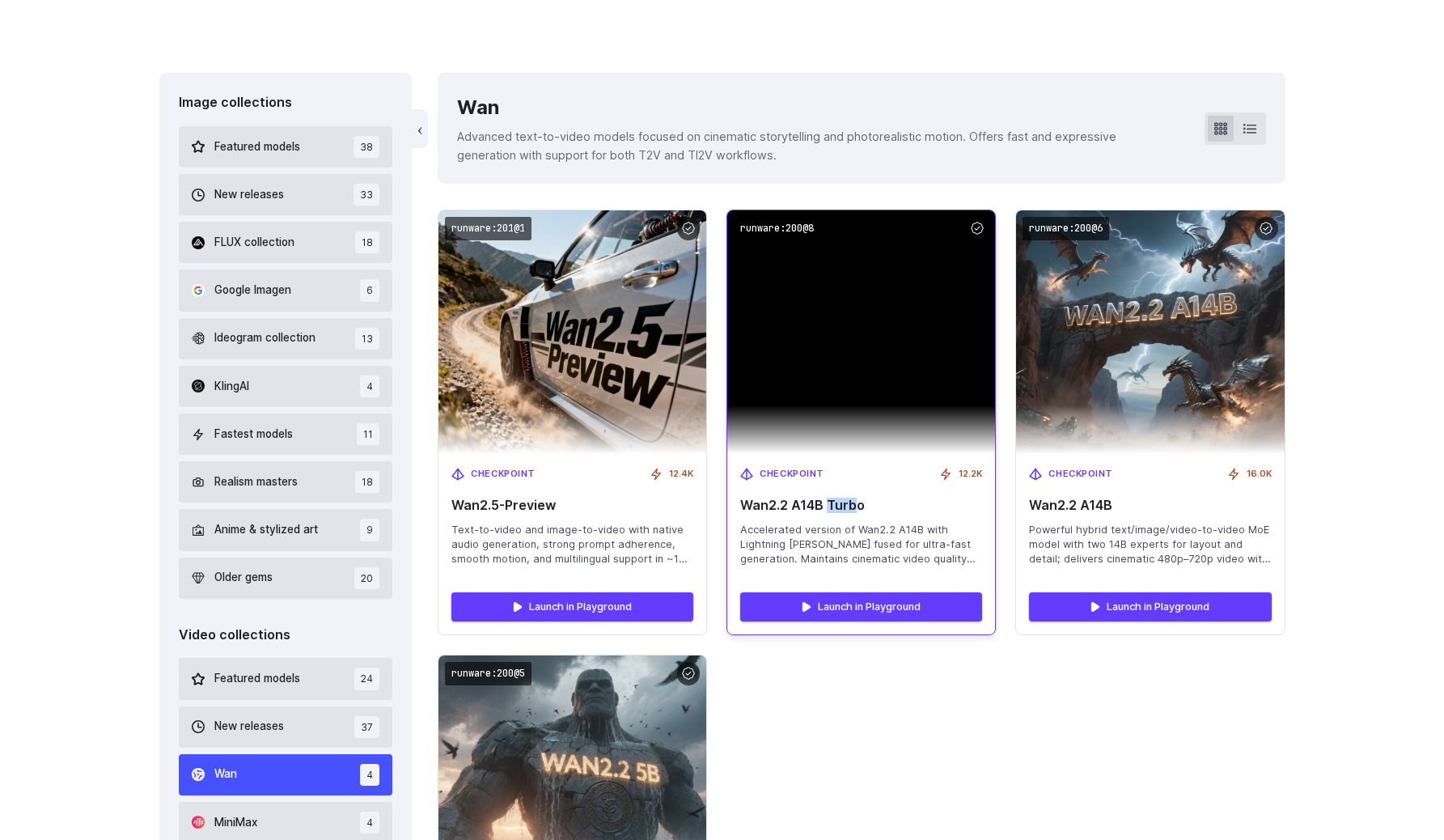
drag, startPoint x: 827, startPoint y: 502, endPoint x: 879, endPoint y: 502, distance: 52.0
click at [872, 502] on span "Wan2.2 A14B Turbo" at bounding box center [860, 505] width 242 height 16
click at [878, 502] on span "Wan2.2 A14B Turbo" at bounding box center [860, 505] width 242 height 16
drag, startPoint x: 749, startPoint y: 543, endPoint x: 827, endPoint y: 543, distance: 78.0
click at [827, 543] on span "Accelerated version of Wan2.2 A14B with Lightning LoRA fused for ultra-fast gen…" at bounding box center [860, 545] width 242 height 44
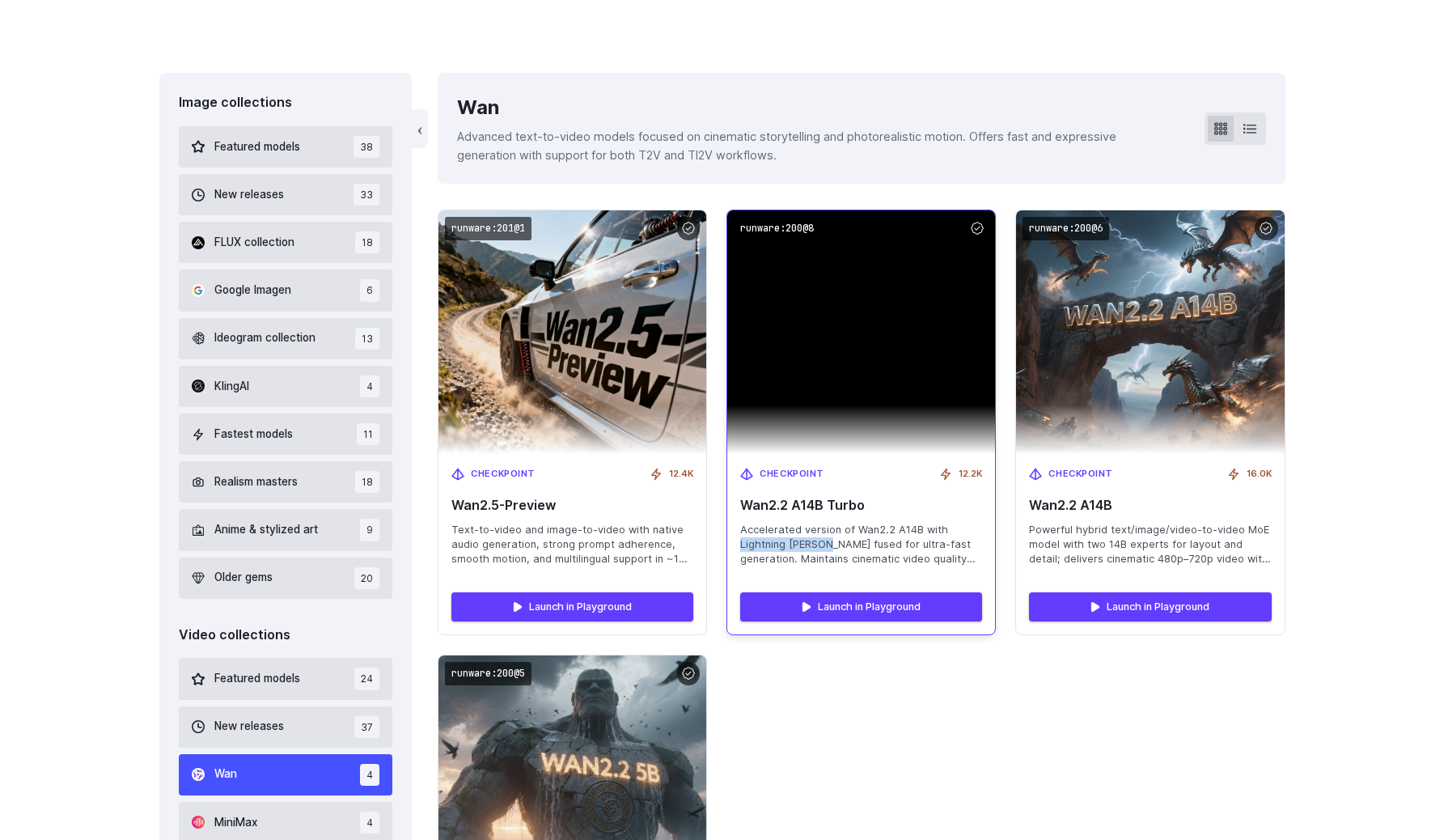
click at [789, 540] on span "Accelerated version of Wan2.2 A14B with Lightning LoRA fused for ultra-fast gen…" at bounding box center [860, 545] width 242 height 44
click at [797, 541] on span "Accelerated version of Wan2.2 A14B with Lightning LoRA fused for ultra-fast gen…" at bounding box center [860, 545] width 242 height 44
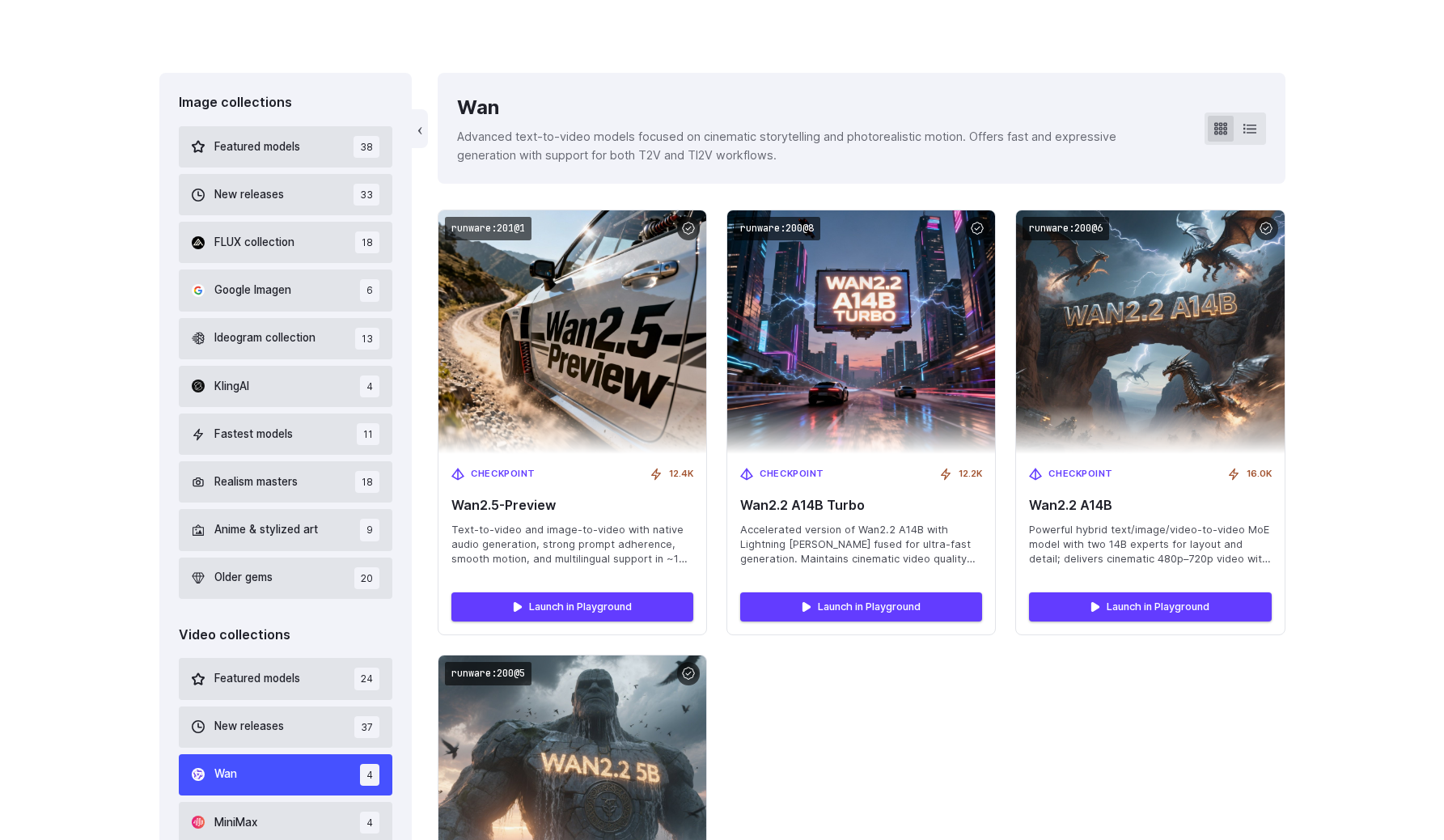
click at [895, 150] on p "Advanced text-to-video models focused on cinematic storytelling and photorealis…" at bounding box center [817, 145] width 721 height 37
